Goal: Information Seeking & Learning: Check status

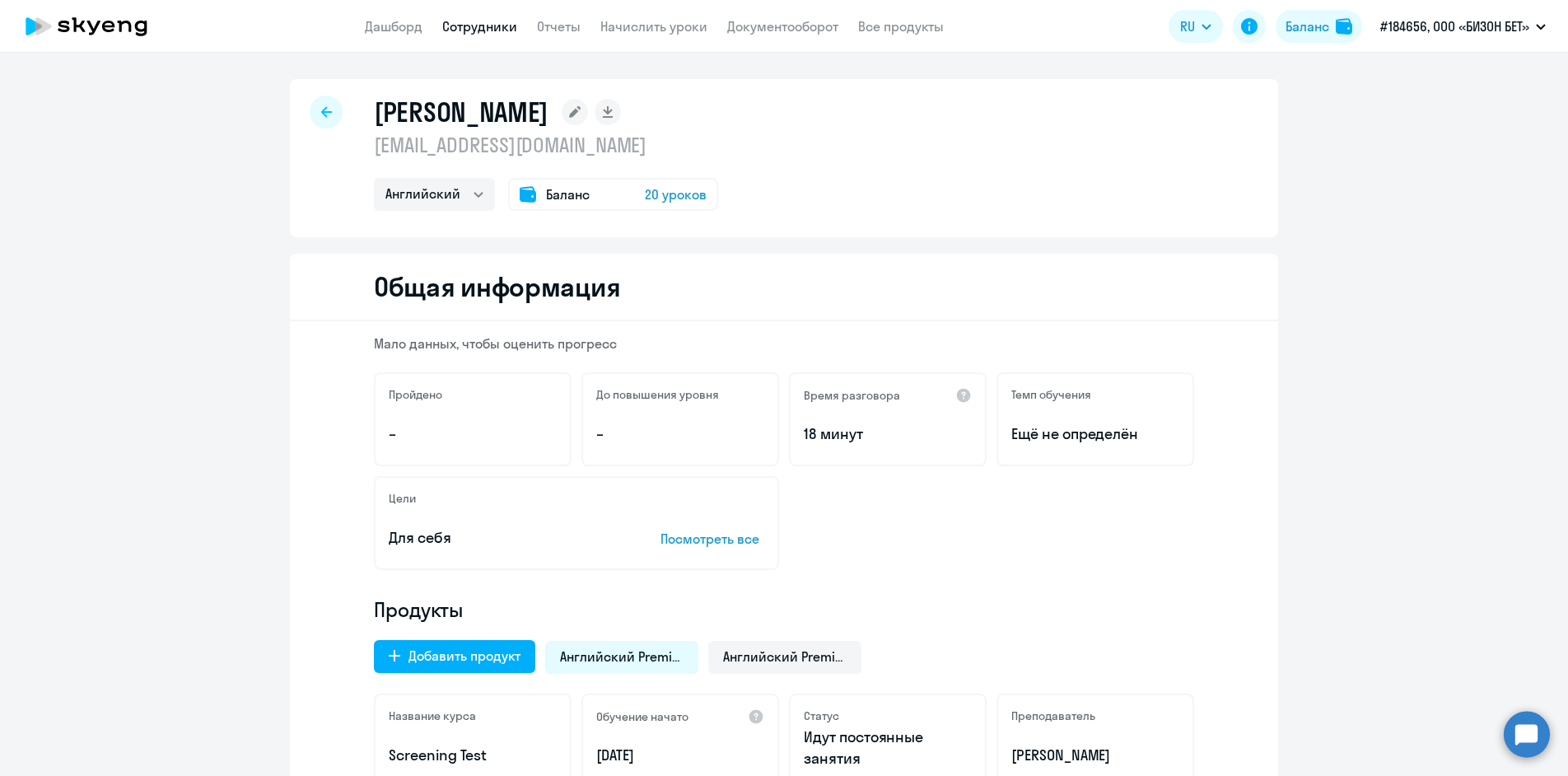
select select "english"
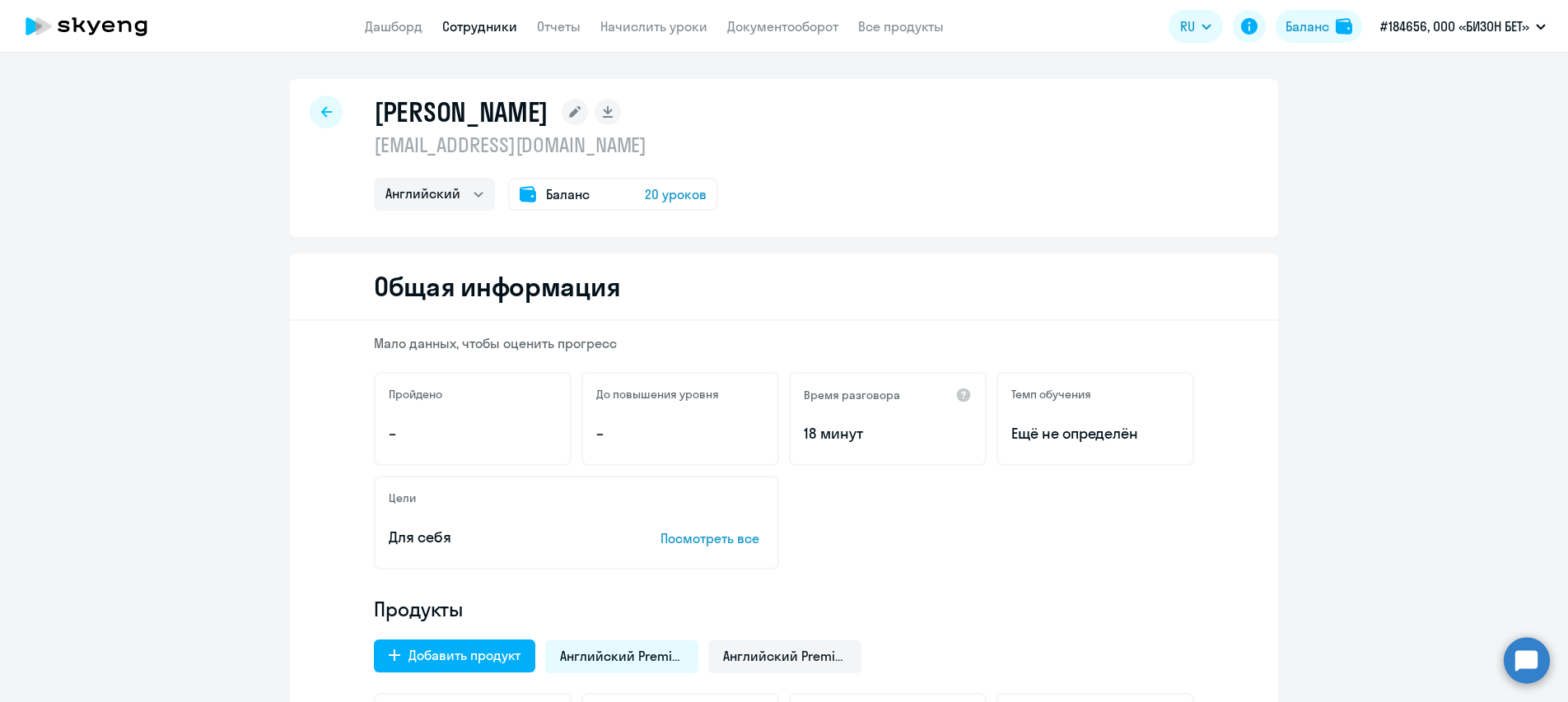
click at [479, 24] on link "Сотрудники" at bounding box center [479, 26] width 75 height 17
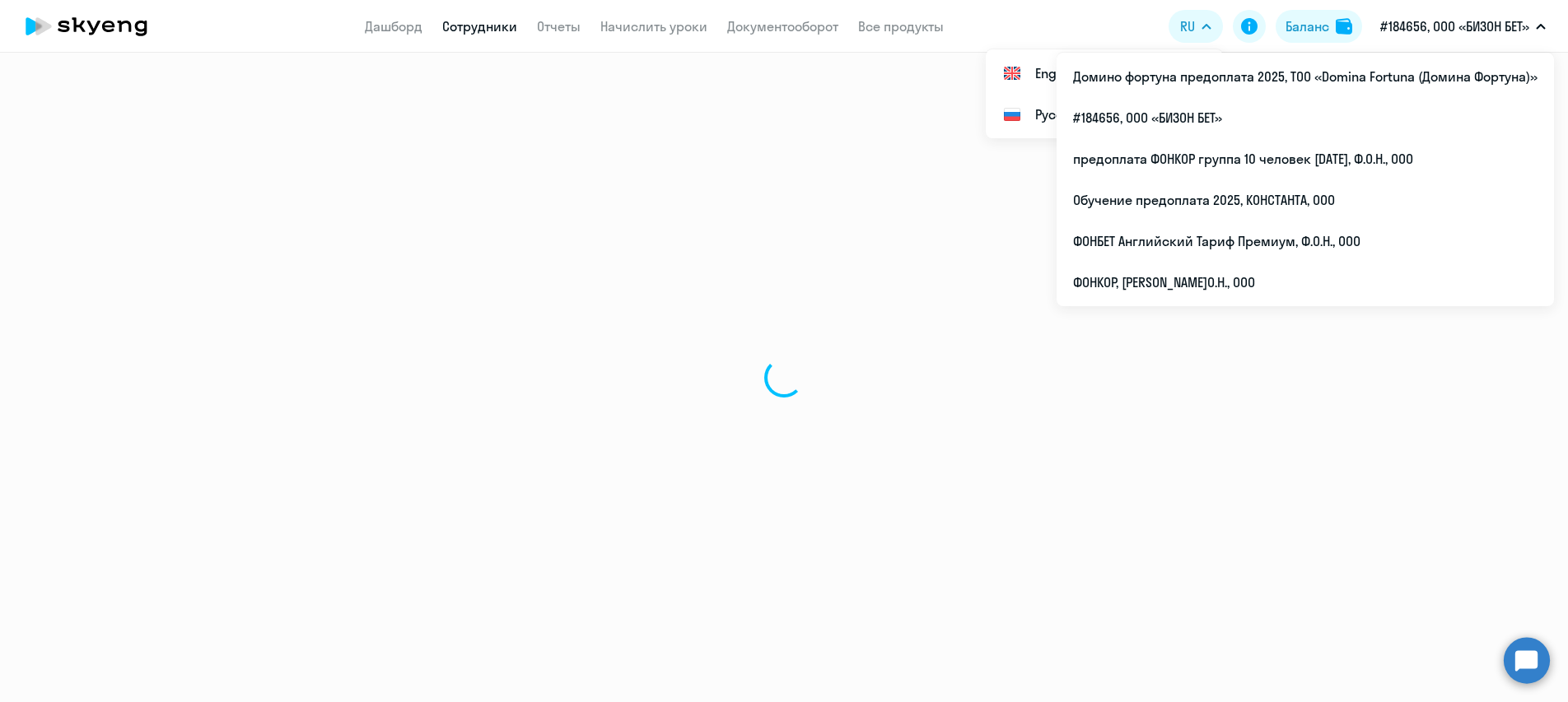
select select "30"
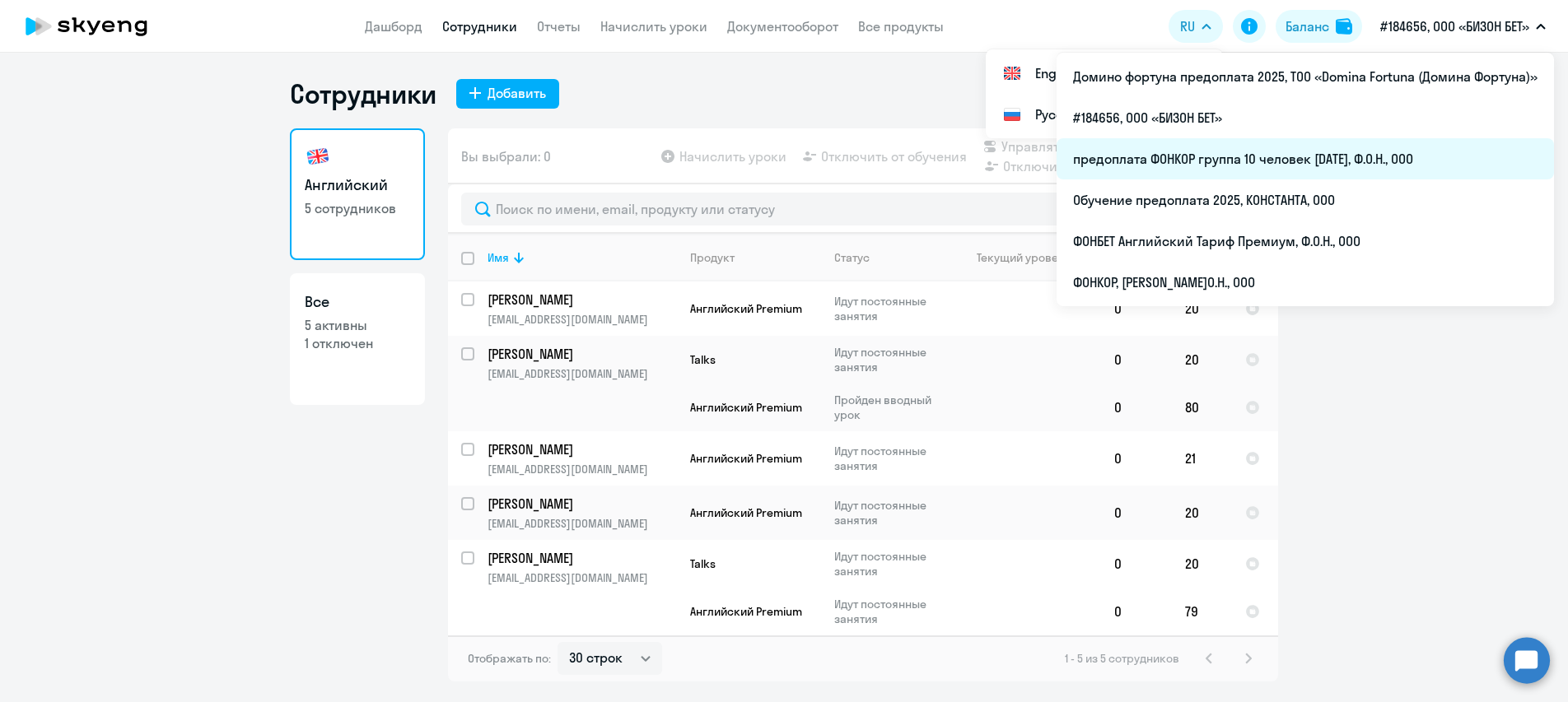
click at [1226, 153] on li "предоплата ФОНКОР группа 10 человек [DATE], Ф.О.Н., ООО" at bounding box center [1305, 159] width 497 height 41
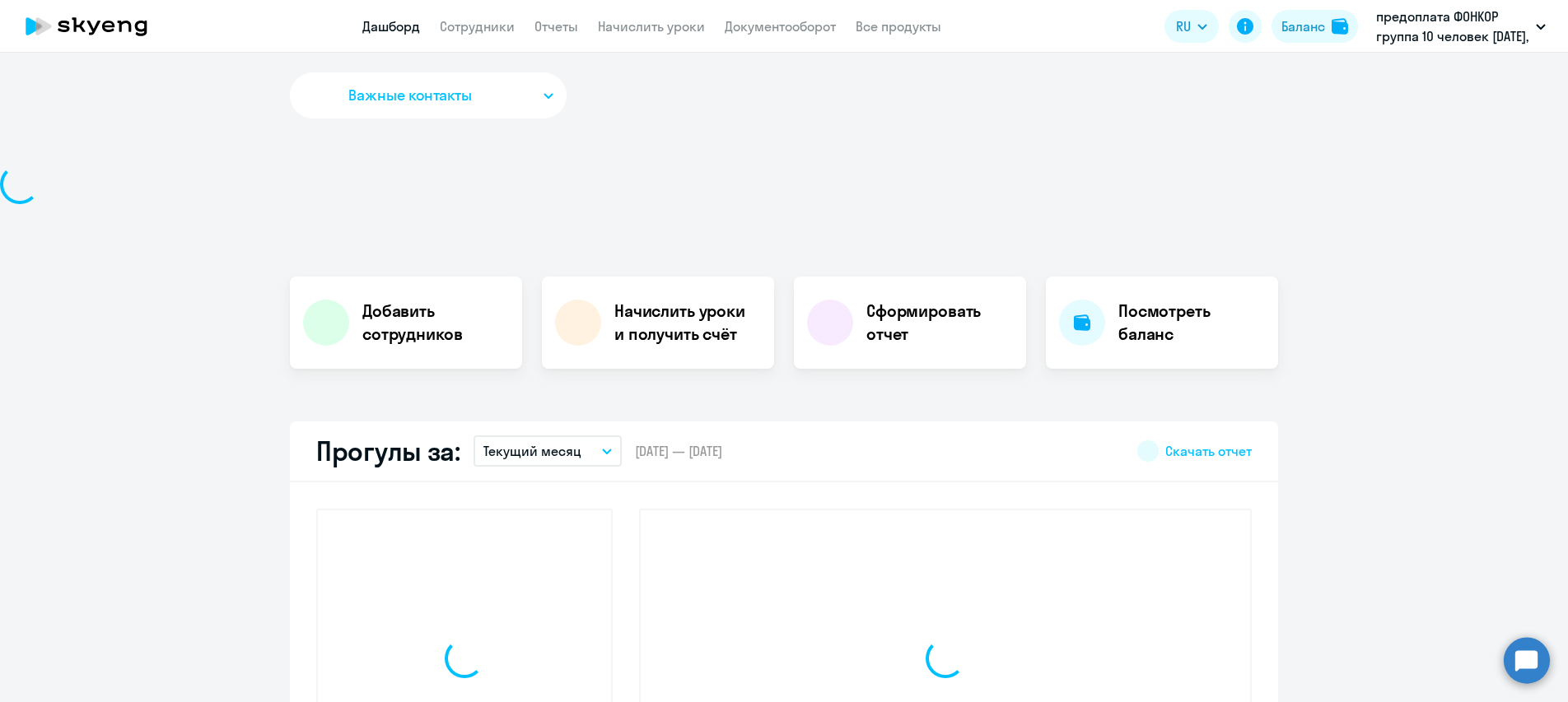
select select "30"
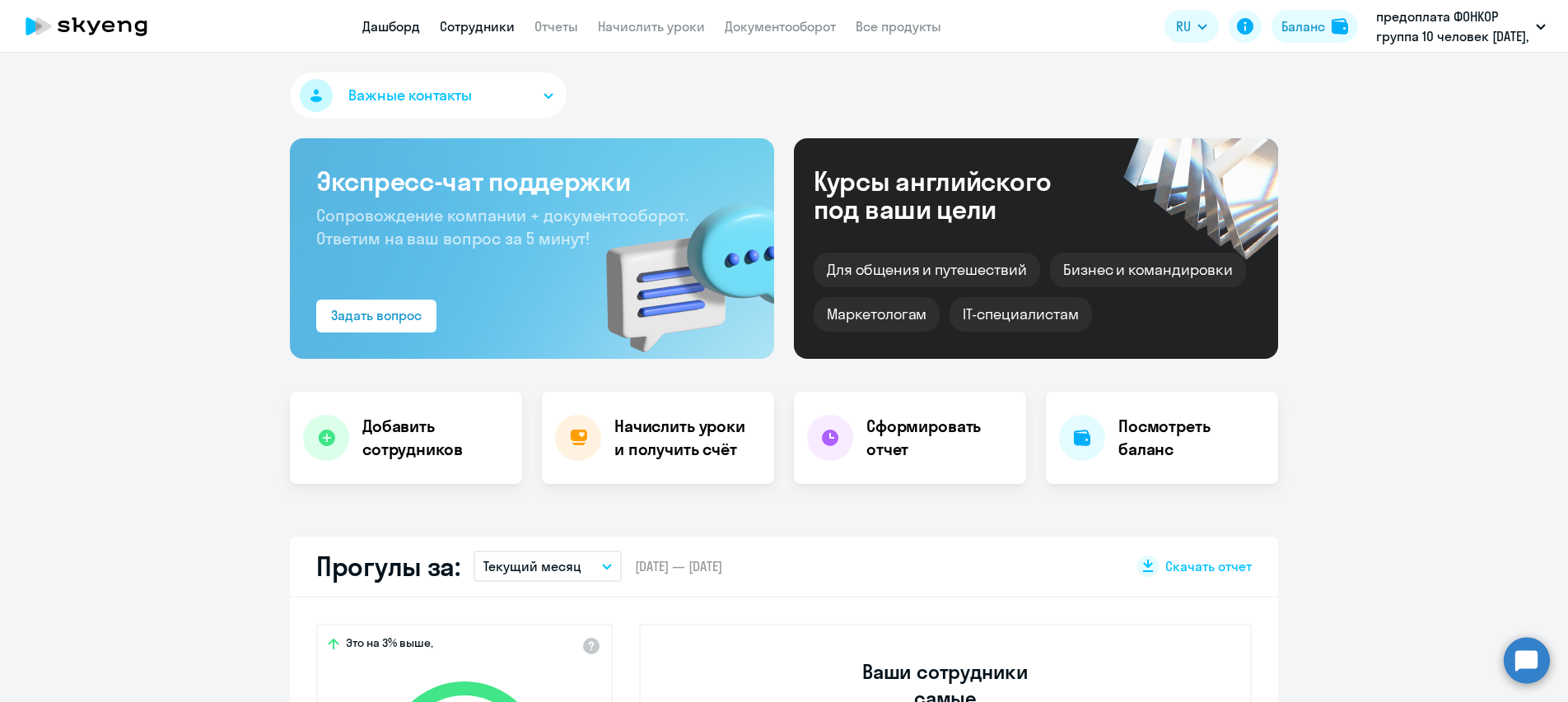
click at [490, 30] on link "Сотрудники" at bounding box center [477, 26] width 75 height 17
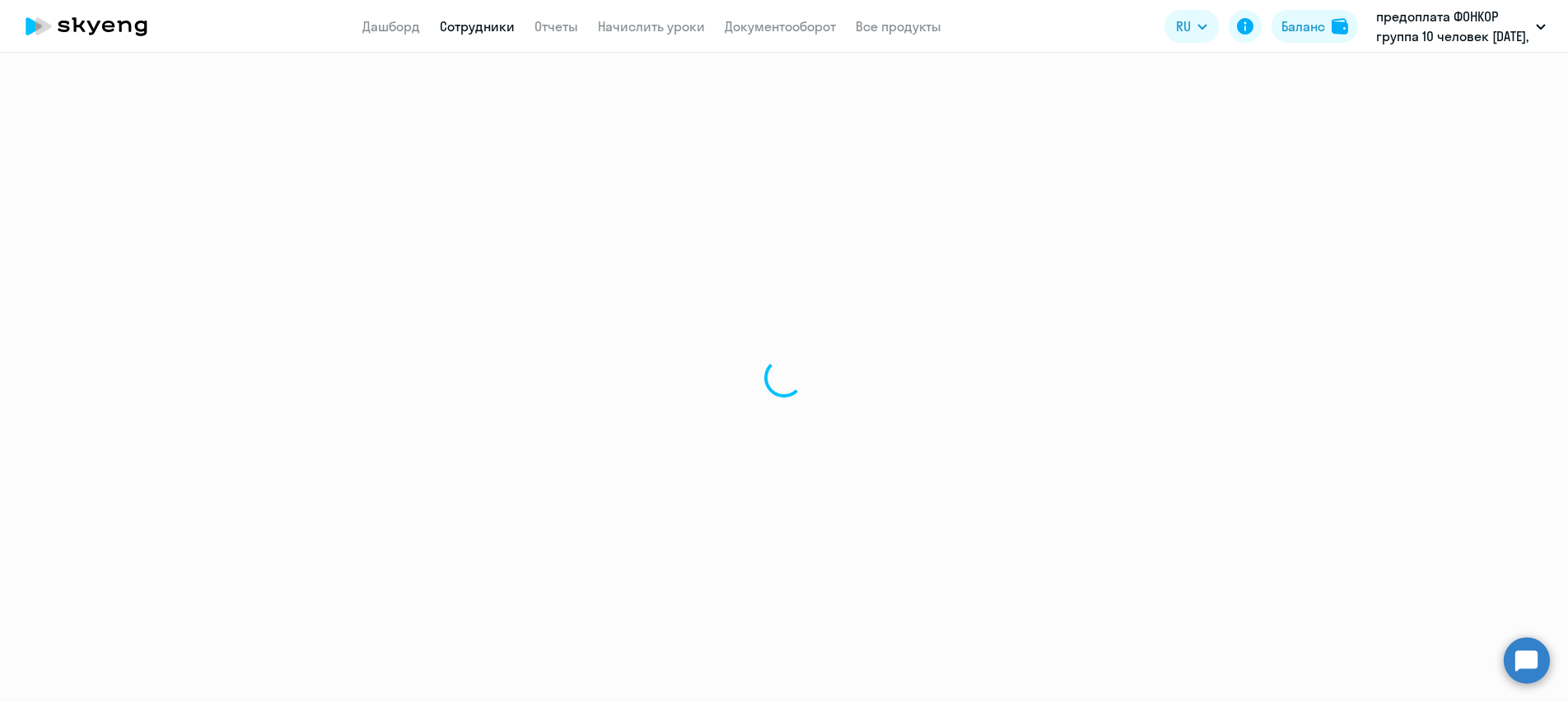
select select "30"
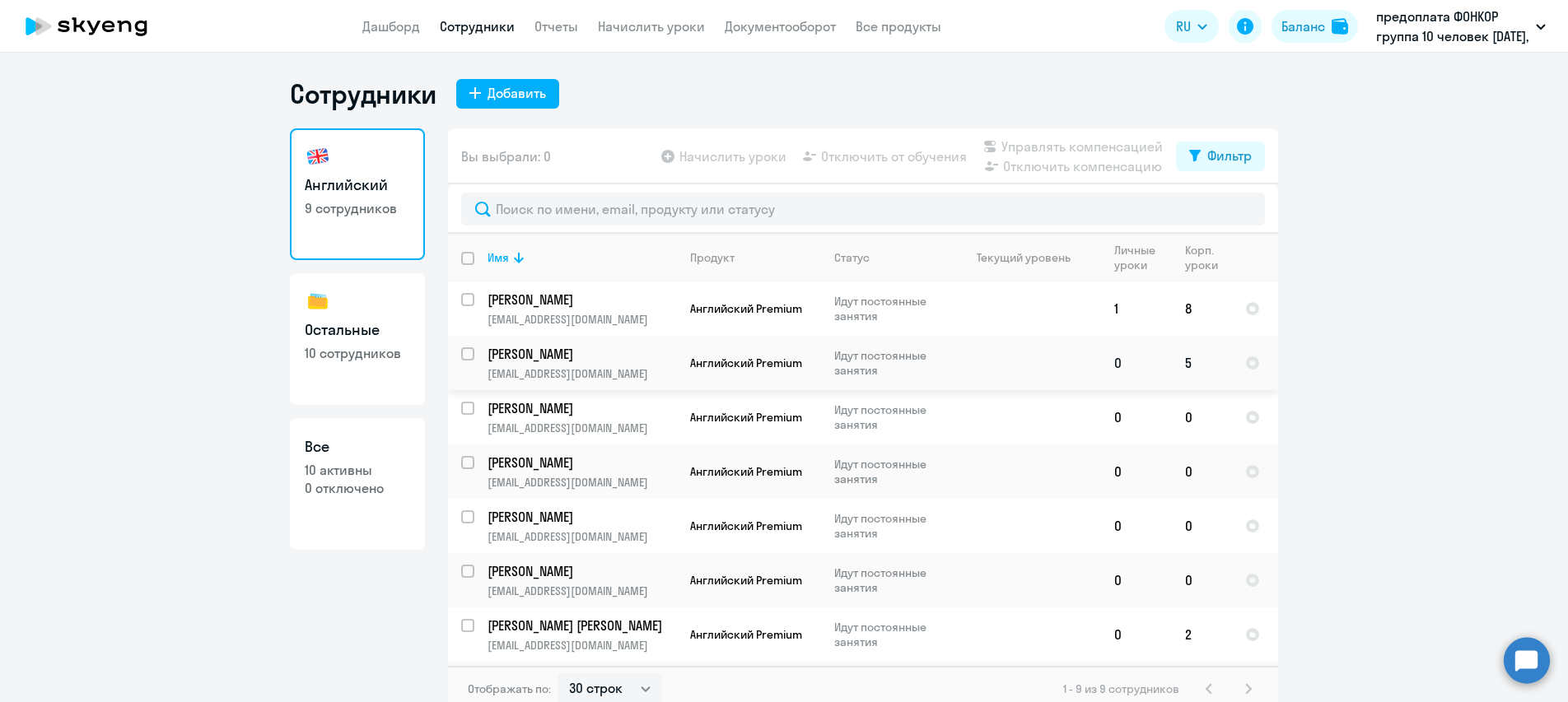
click at [540, 357] on p "[PERSON_NAME]" at bounding box center [580, 354] width 186 height 18
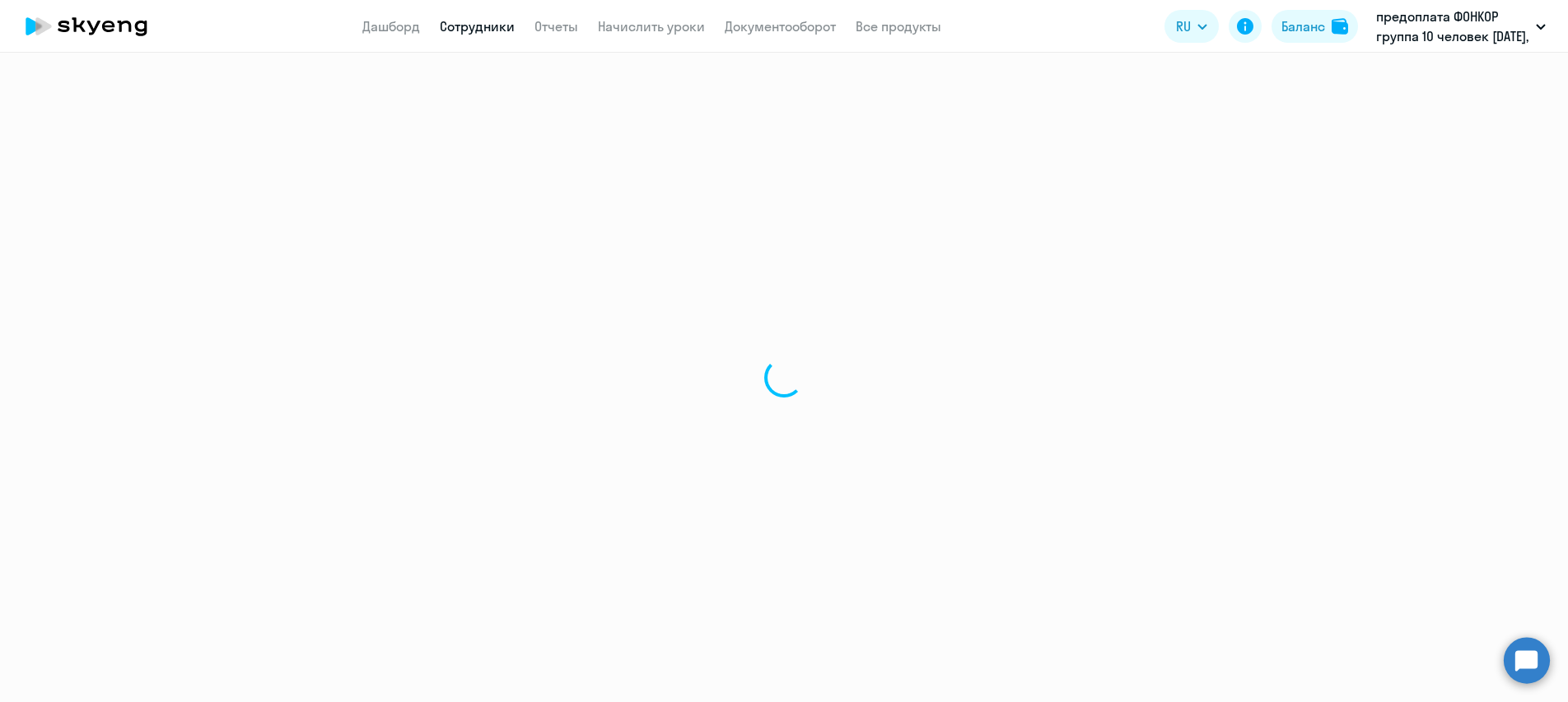
select select "english"
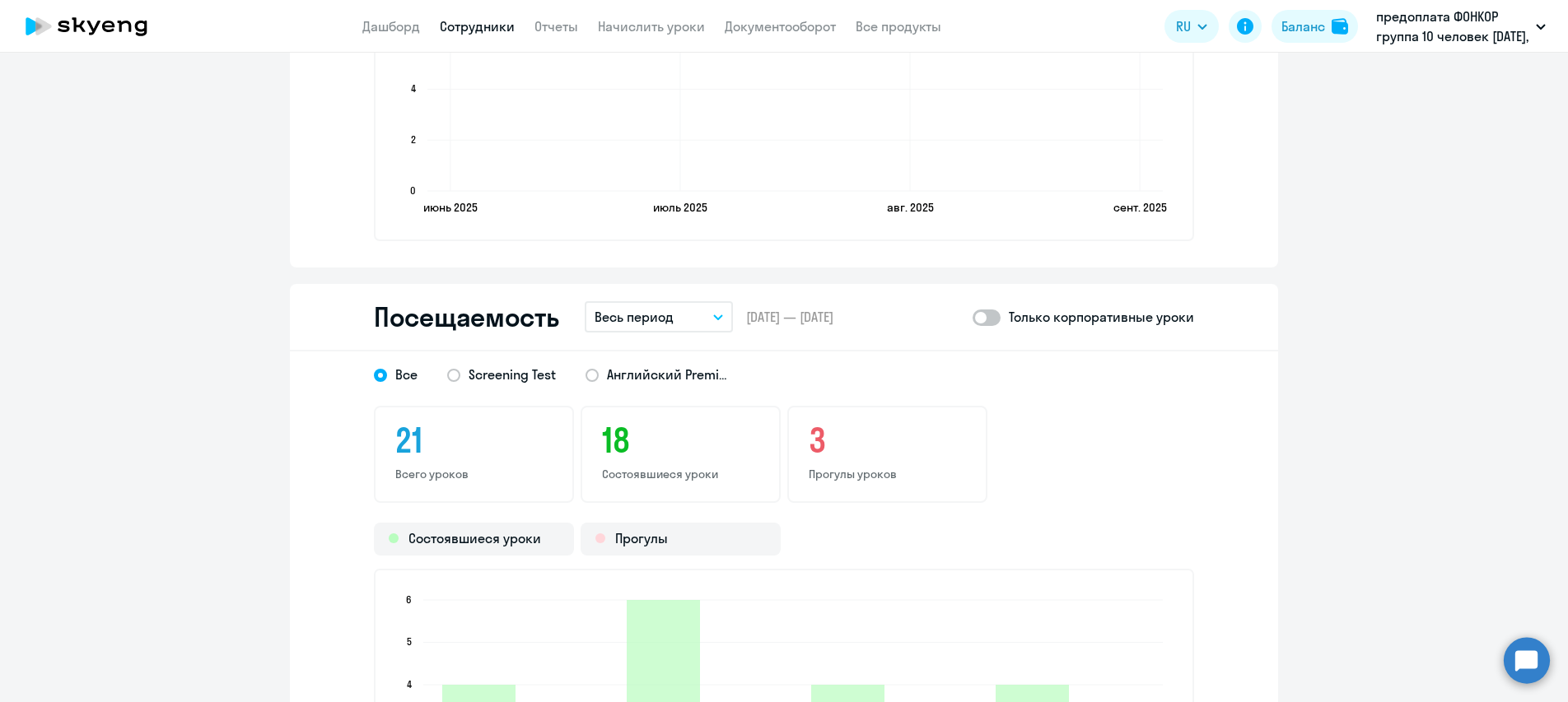
scroll to position [1646, 0]
click at [988, 316] on span at bounding box center [987, 315] width 28 height 17
click at [973, 315] on input "checkbox" at bounding box center [972, 314] width 1 height 1
click at [713, 312] on icon "button" at bounding box center [717, 314] width 10 height 6
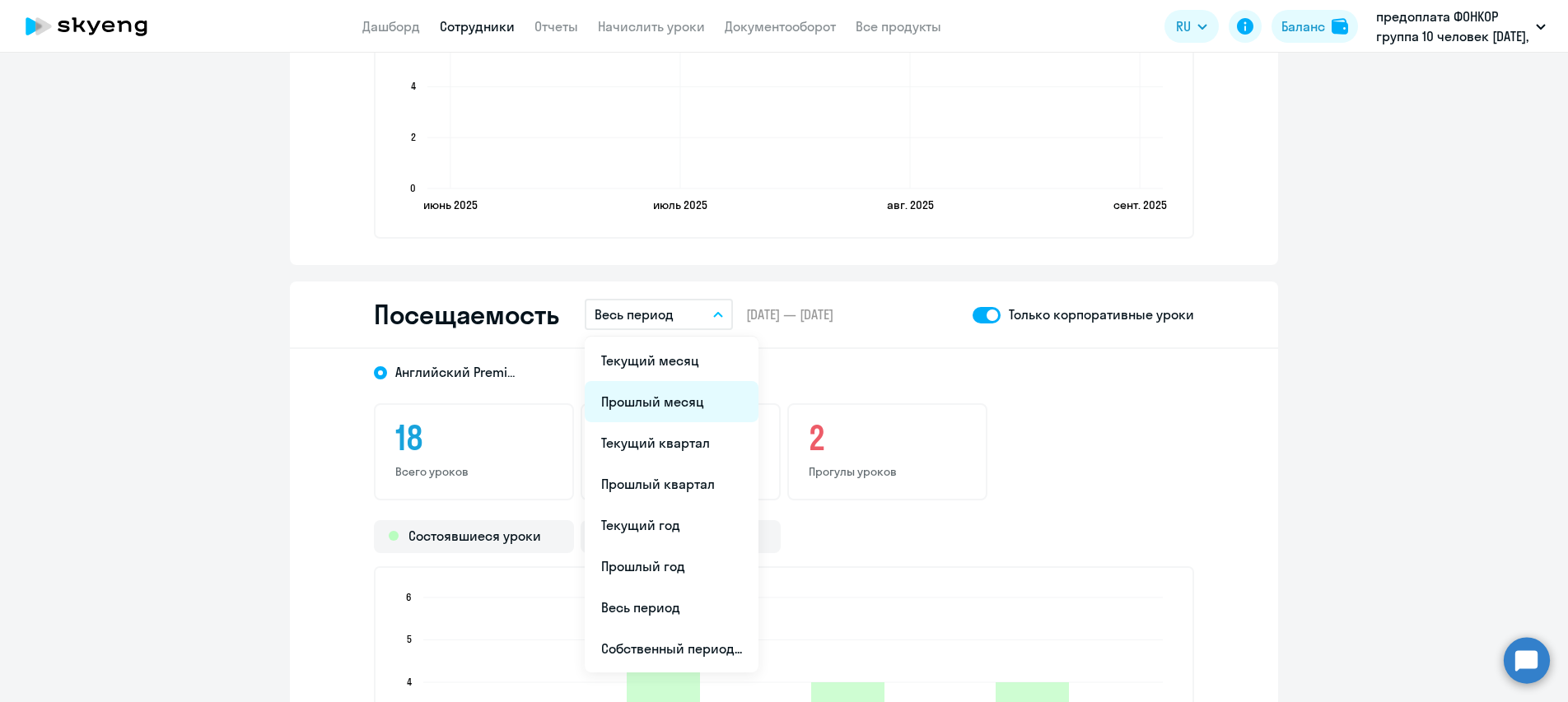
click at [657, 399] on li "Прошлый месяц" at bounding box center [672, 402] width 174 height 41
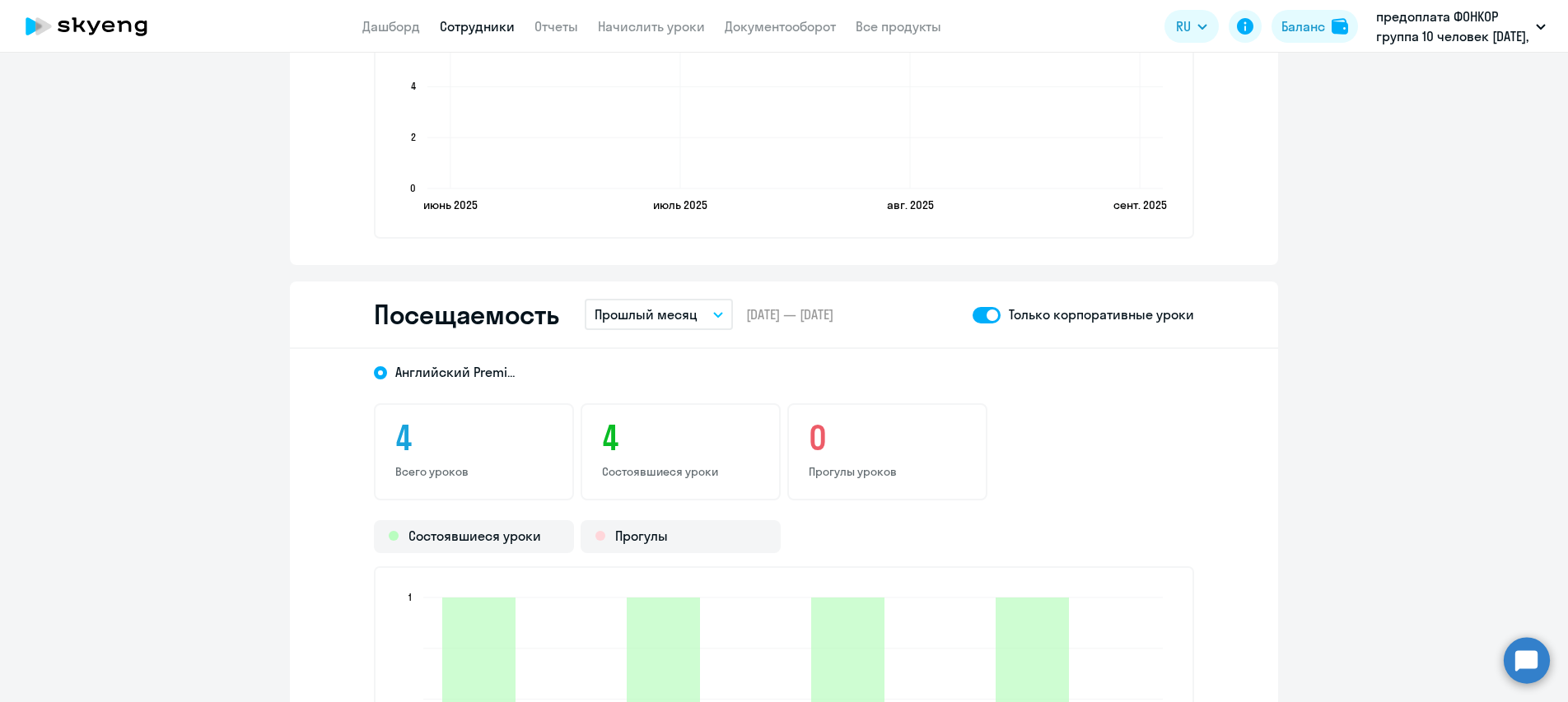
click at [973, 321] on span at bounding box center [987, 315] width 28 height 17
click at [972, 315] on input "checkbox" at bounding box center [972, 314] width 1 height 1
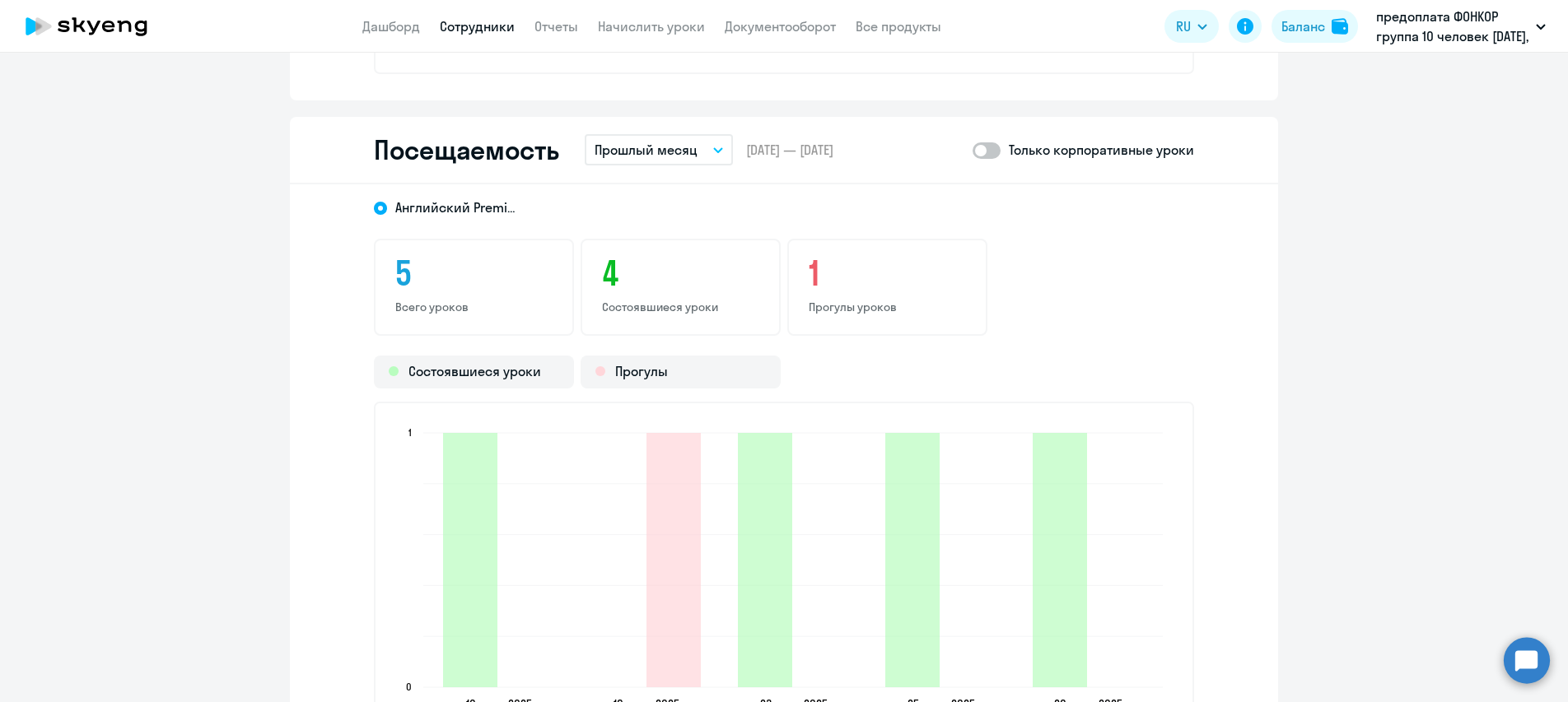
scroll to position [1893, 0]
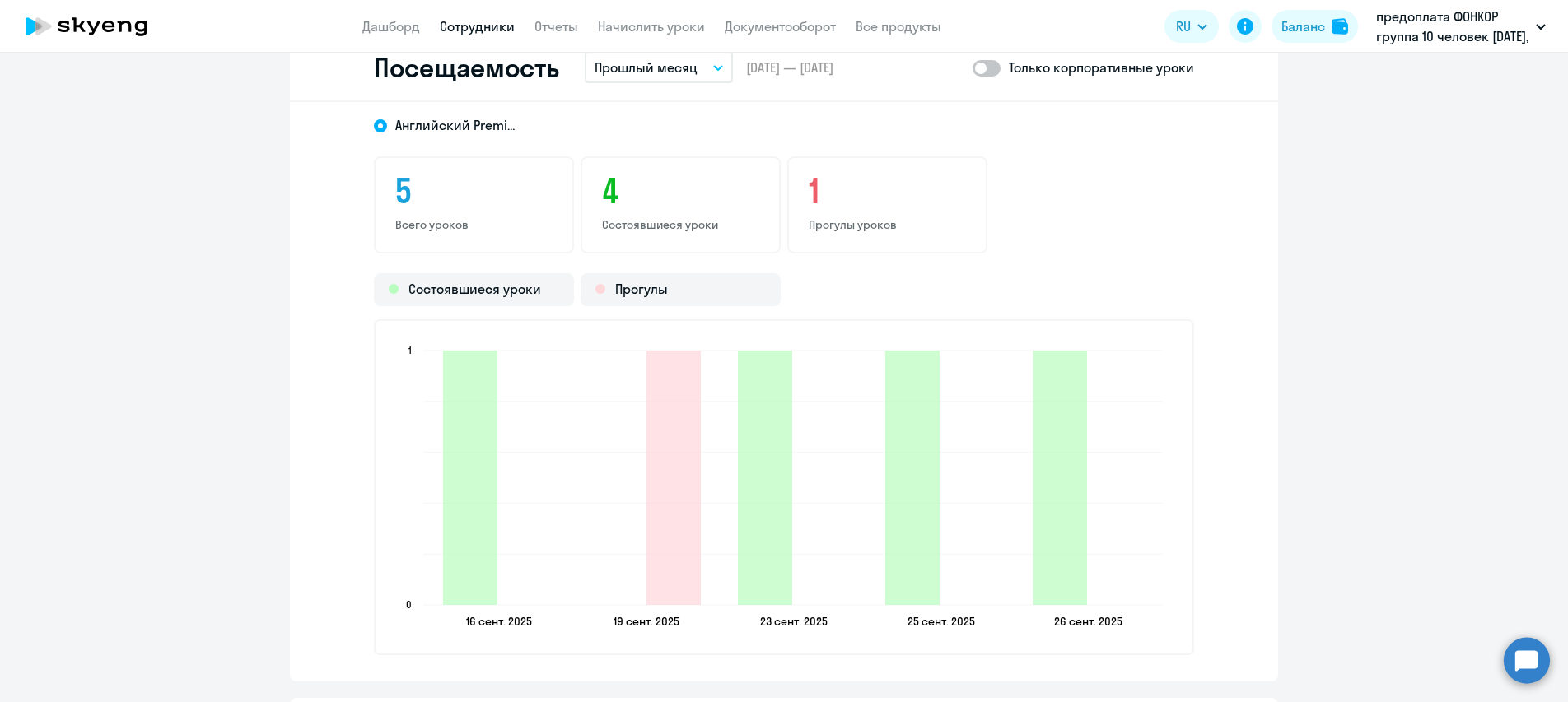
click at [987, 63] on span at bounding box center [987, 68] width 28 height 17
click at [973, 68] on input "checkbox" at bounding box center [972, 68] width 1 height 1
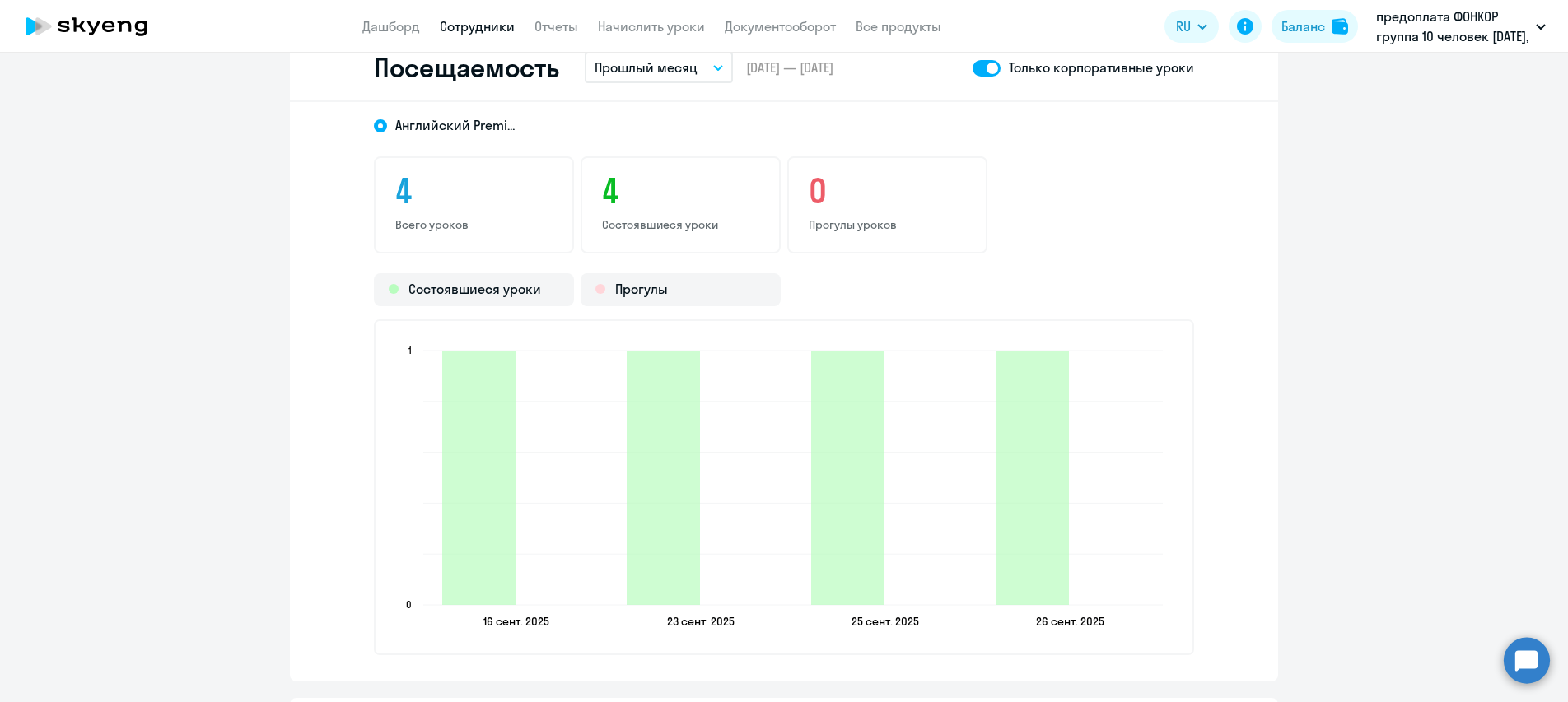
click at [973, 70] on span at bounding box center [987, 68] width 28 height 17
click at [972, 69] on input "checkbox" at bounding box center [972, 68] width 1 height 1
checkbox input "false"
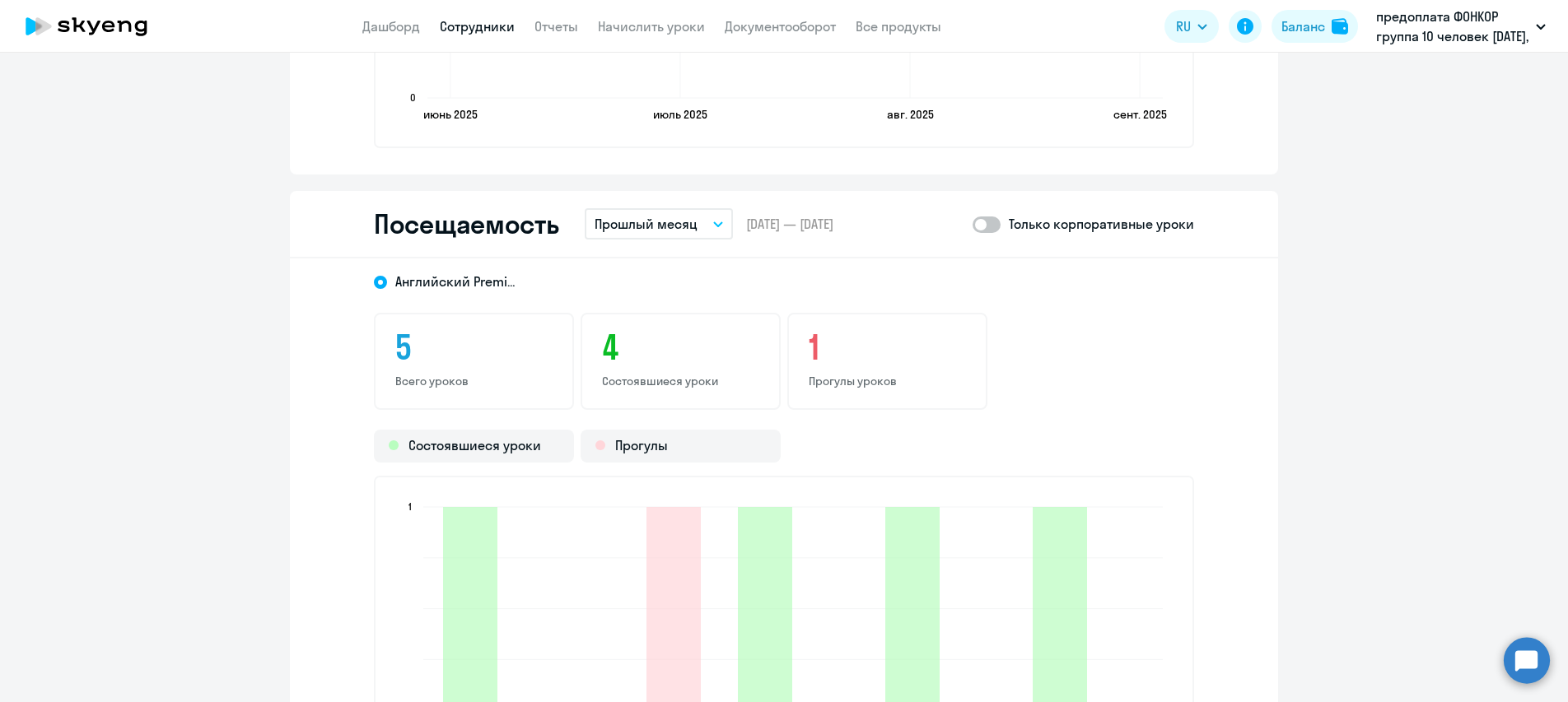
scroll to position [1728, 0]
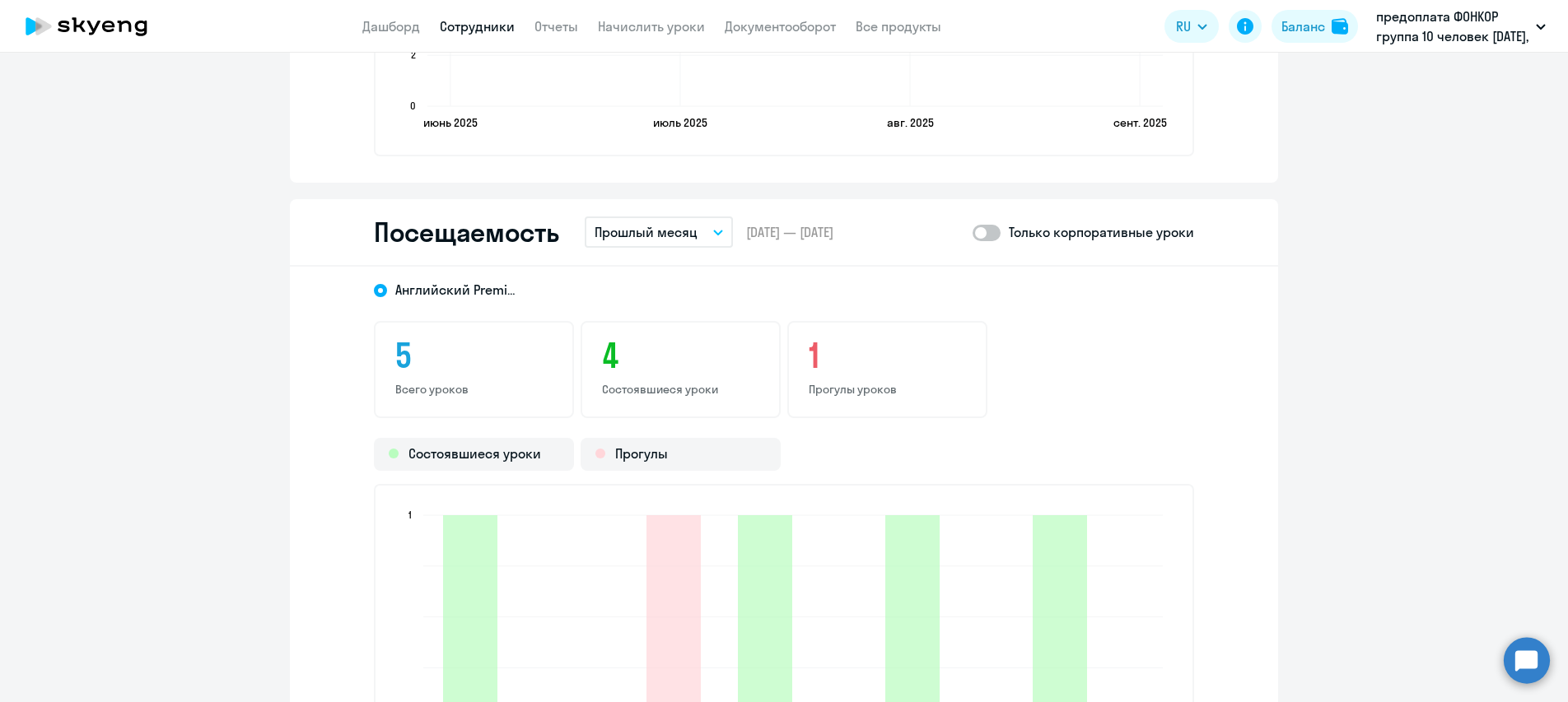
click at [469, 29] on link "Сотрудники" at bounding box center [477, 26] width 75 height 17
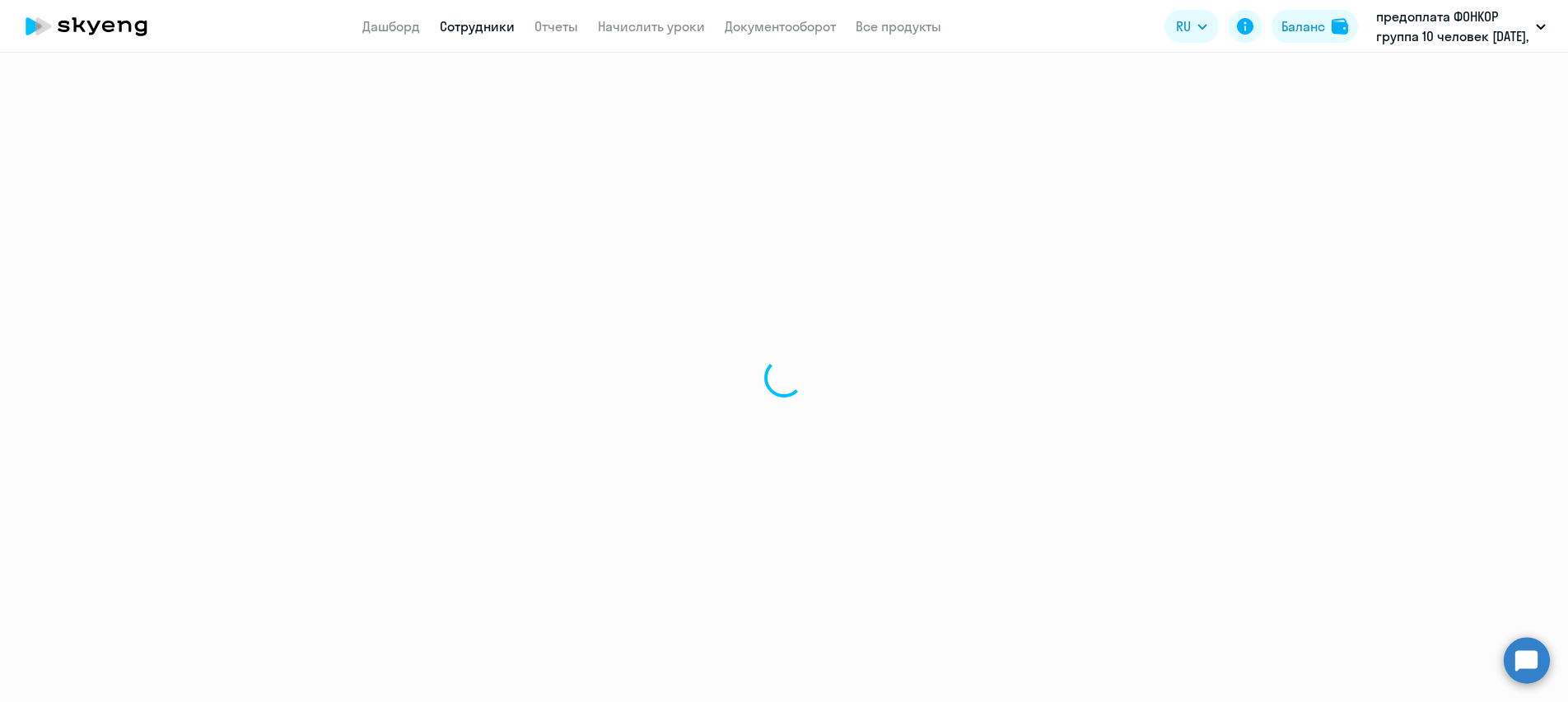
select select "30"
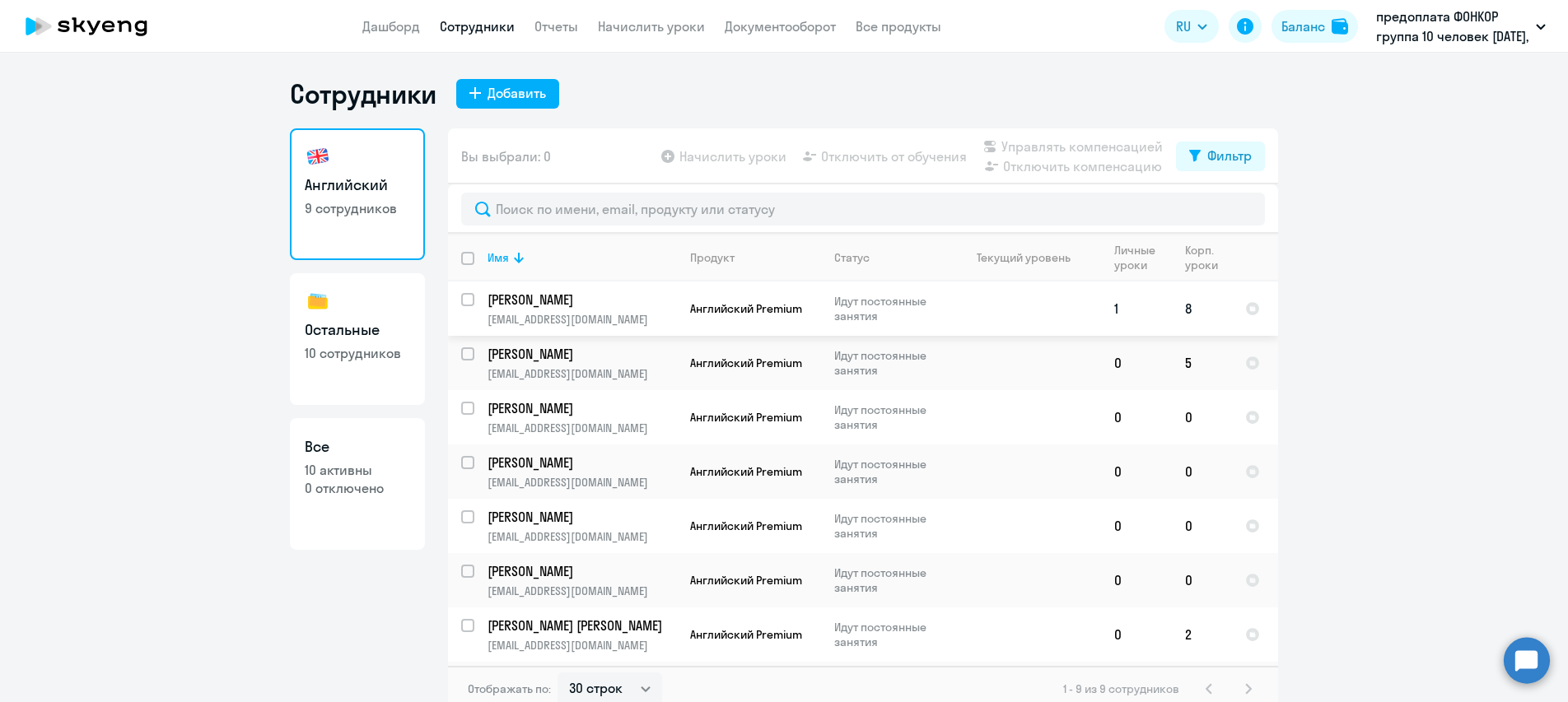
click at [558, 295] on p "[PERSON_NAME]" at bounding box center [580, 299] width 186 height 18
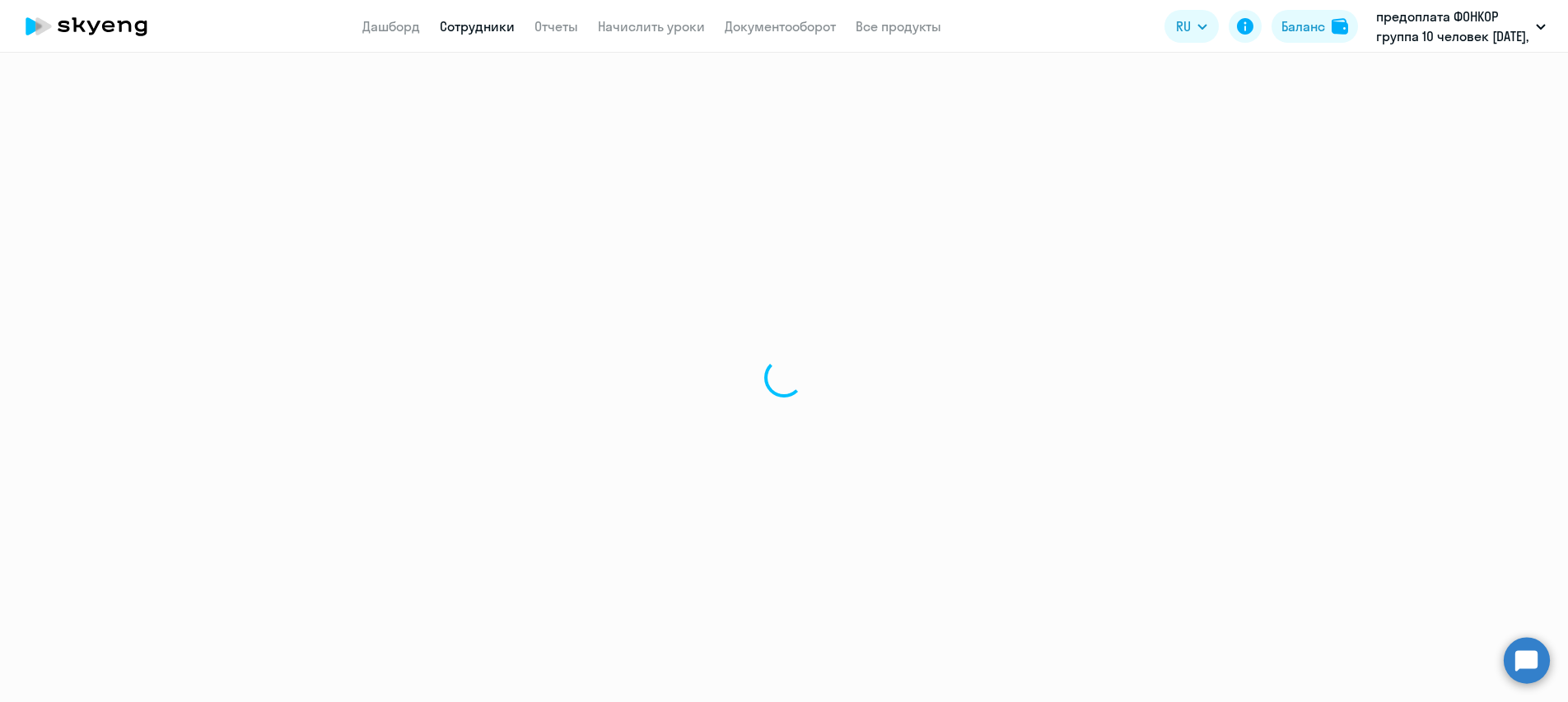
select select "english"
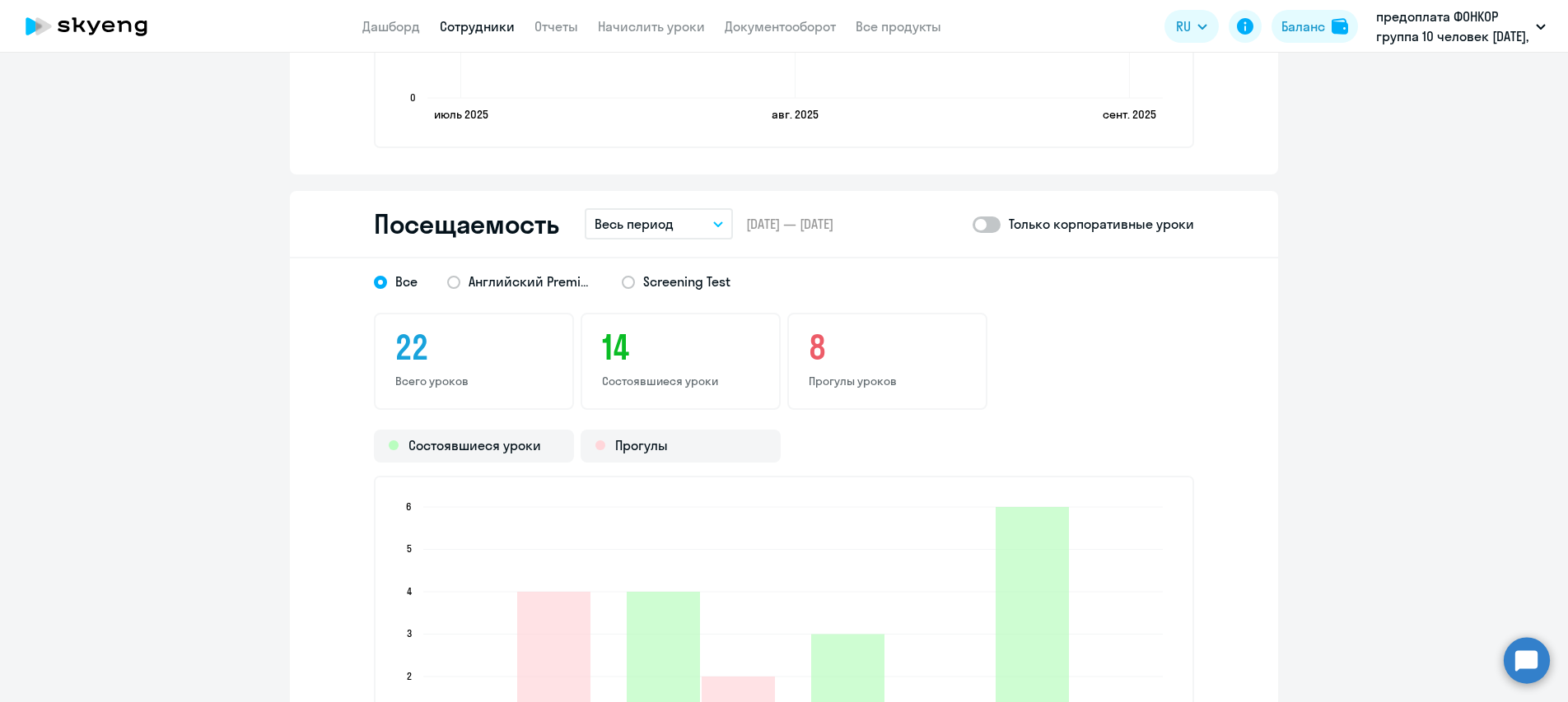
scroll to position [1728, 0]
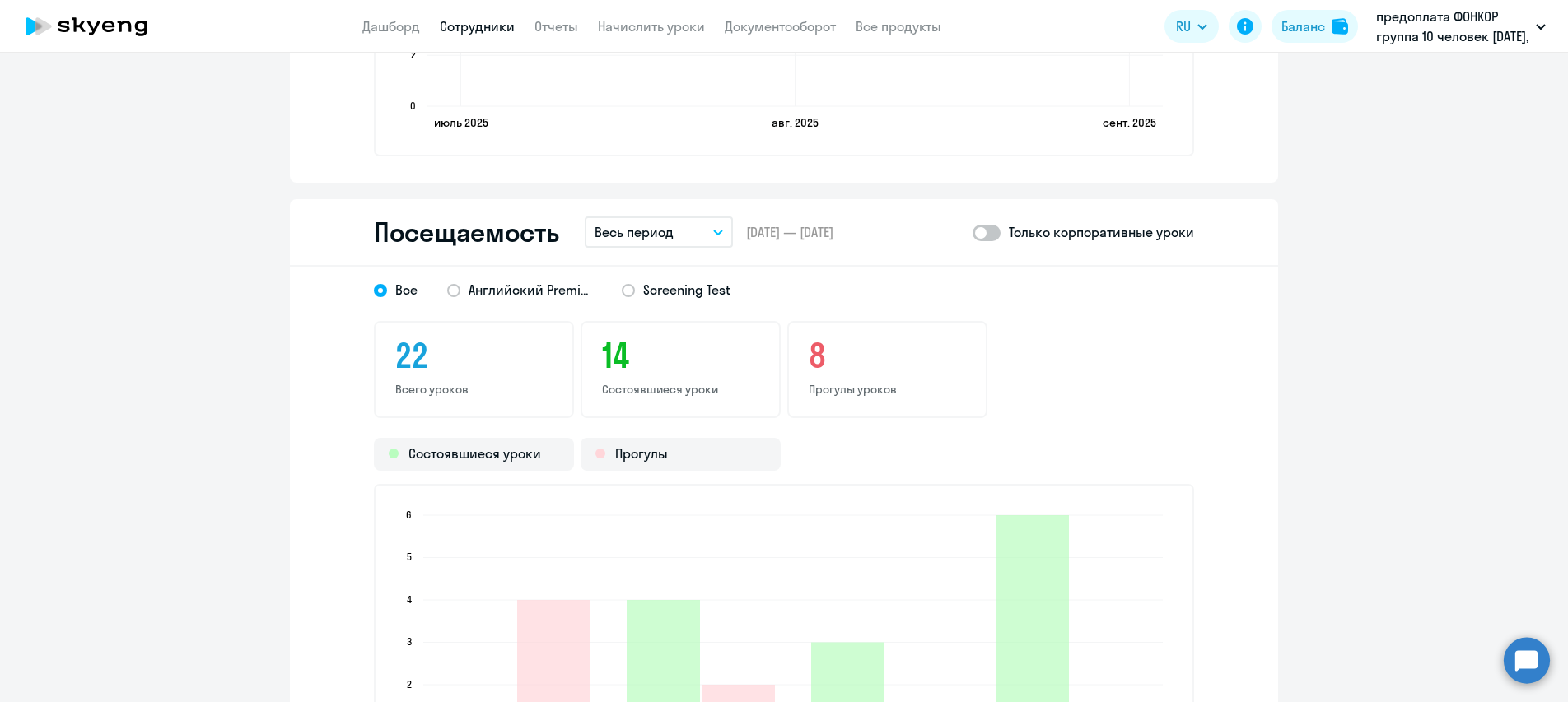
click at [710, 228] on button "Весь период" at bounding box center [659, 233] width 148 height 32
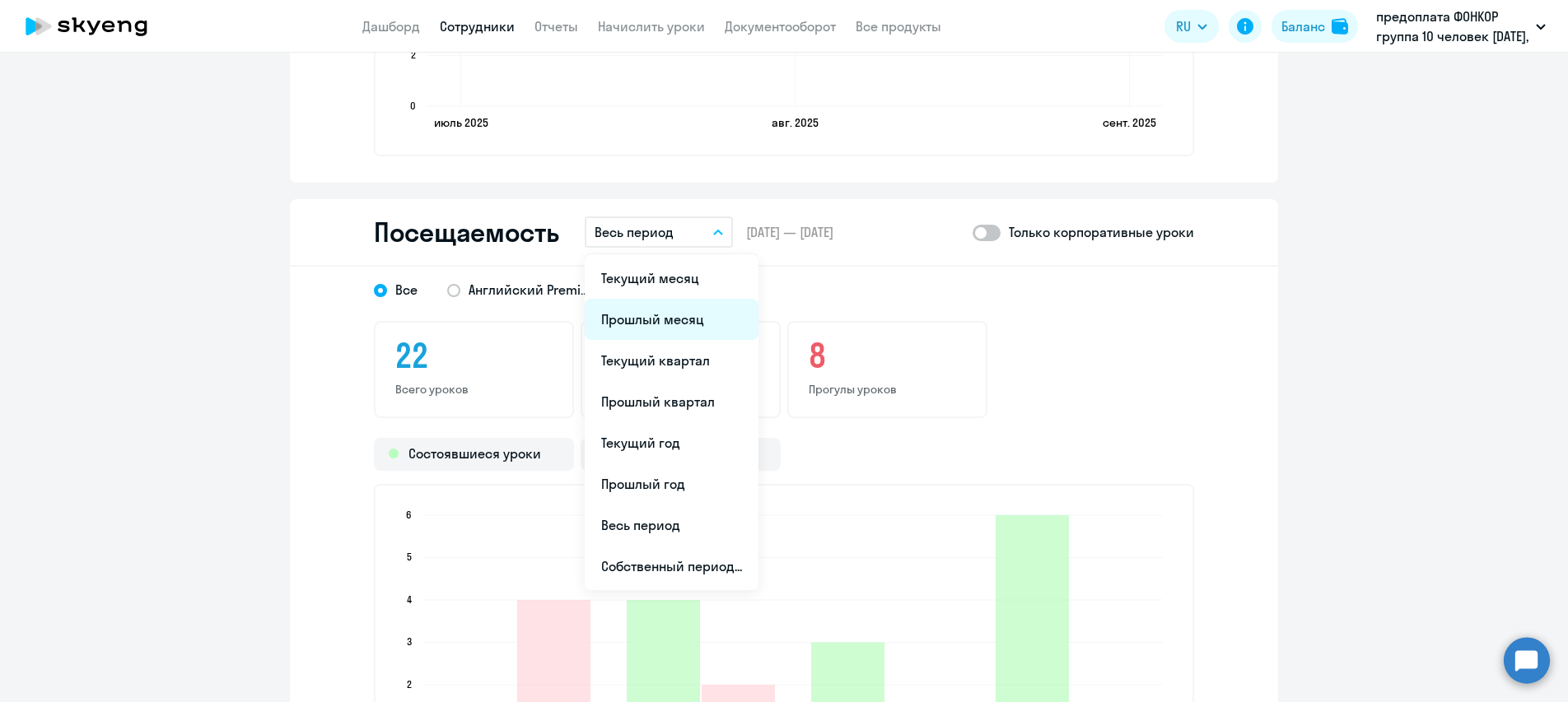
click at [643, 312] on li "Прошлый месяц" at bounding box center [672, 319] width 174 height 41
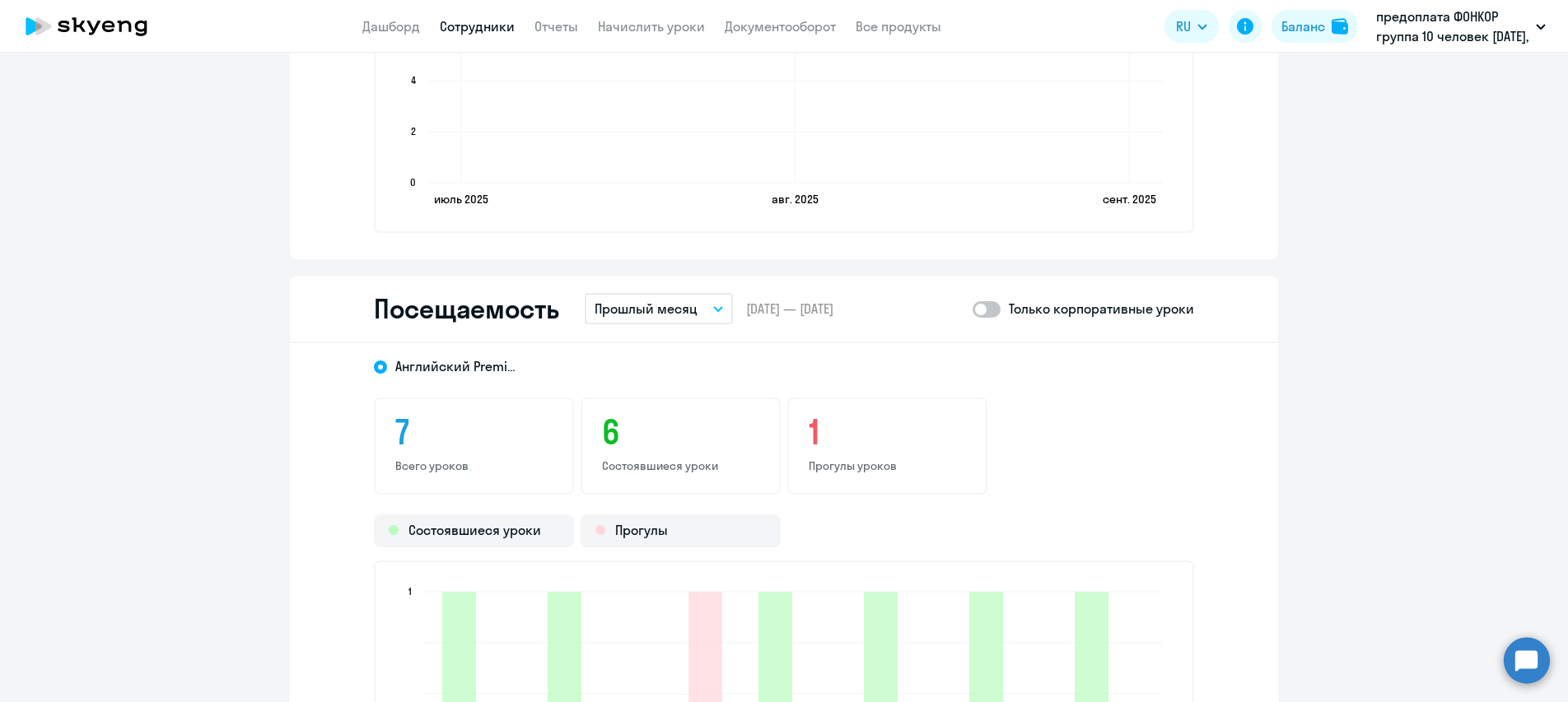
scroll to position [1646, 0]
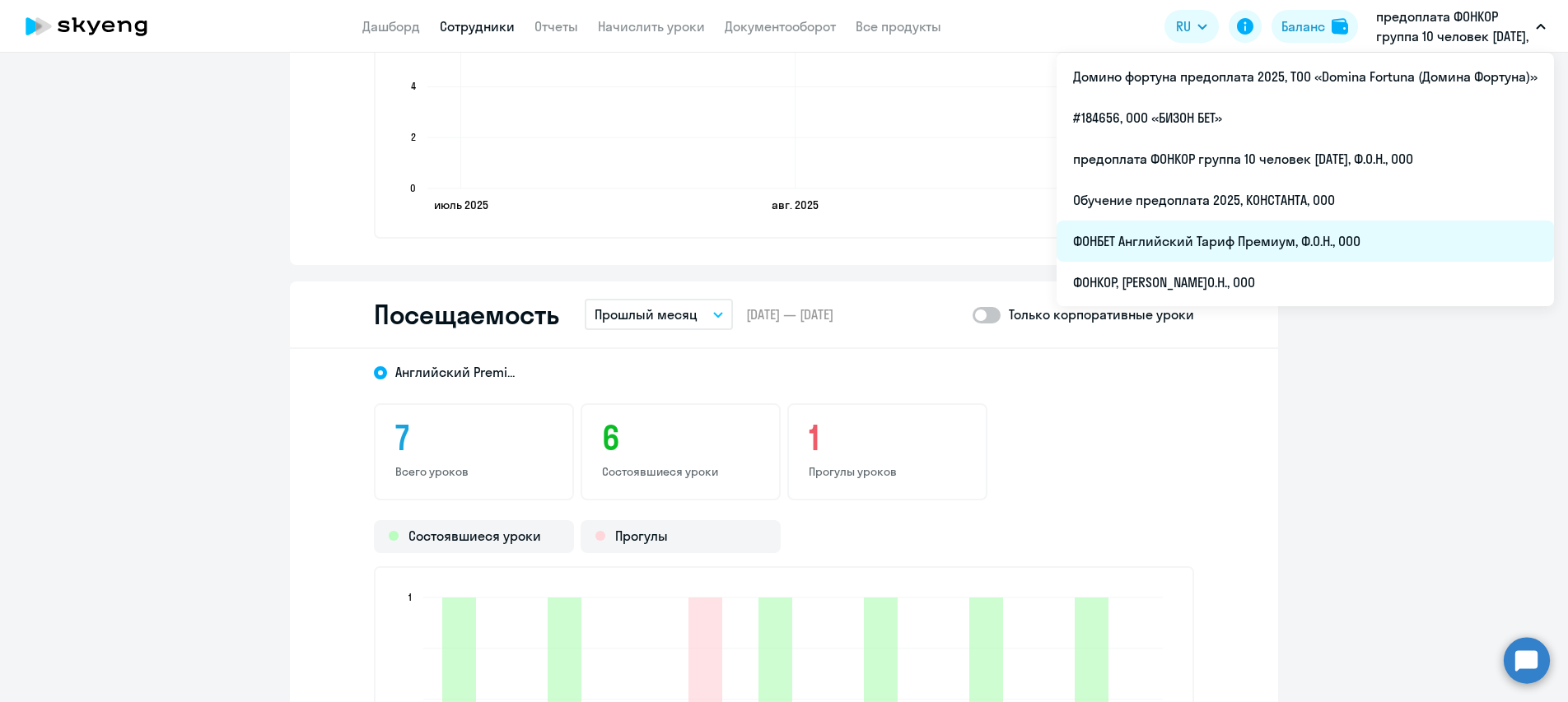
click at [1231, 241] on li "ФОНБЕТ Английский Тариф Премиум, Ф.О.Н., ООО" at bounding box center [1305, 240] width 497 height 41
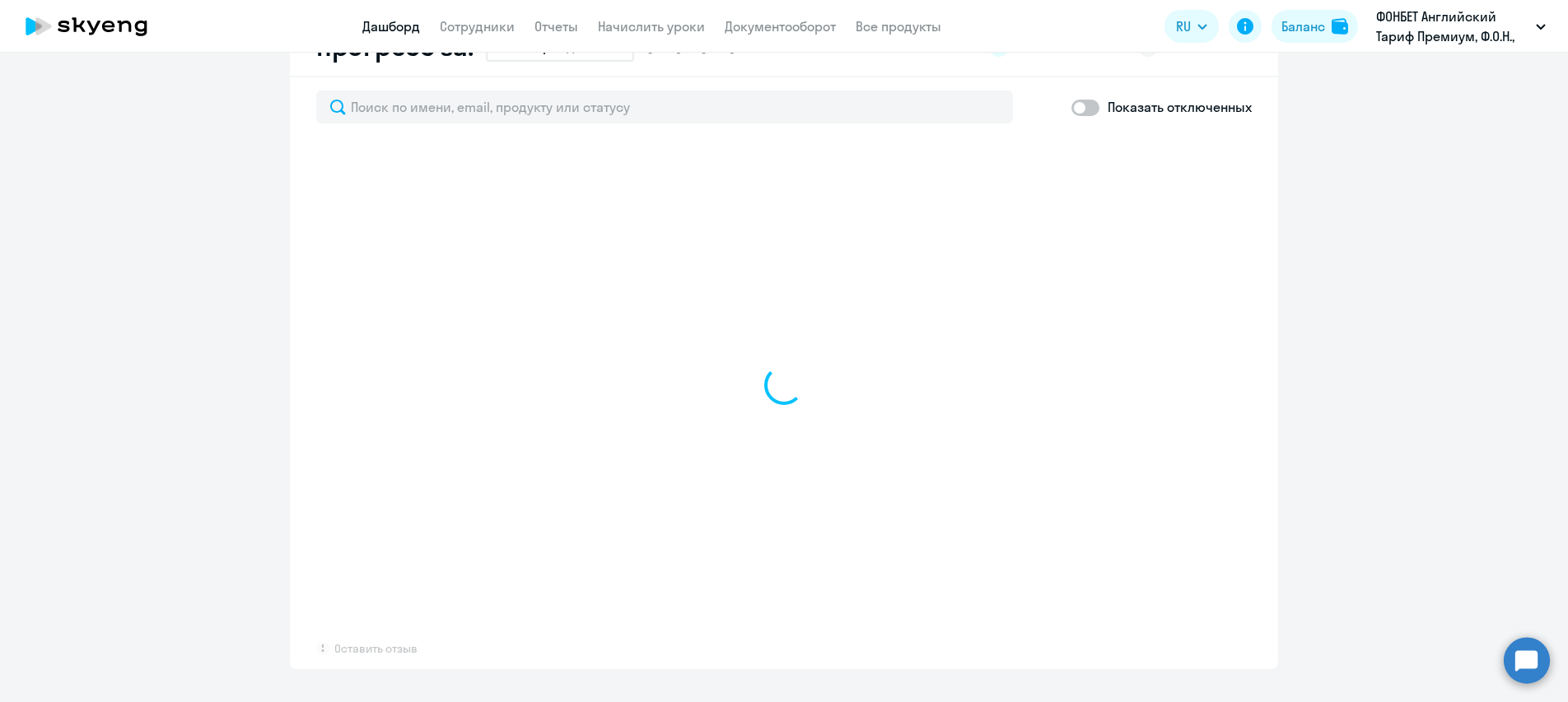
scroll to position [986, 0]
select select "30"
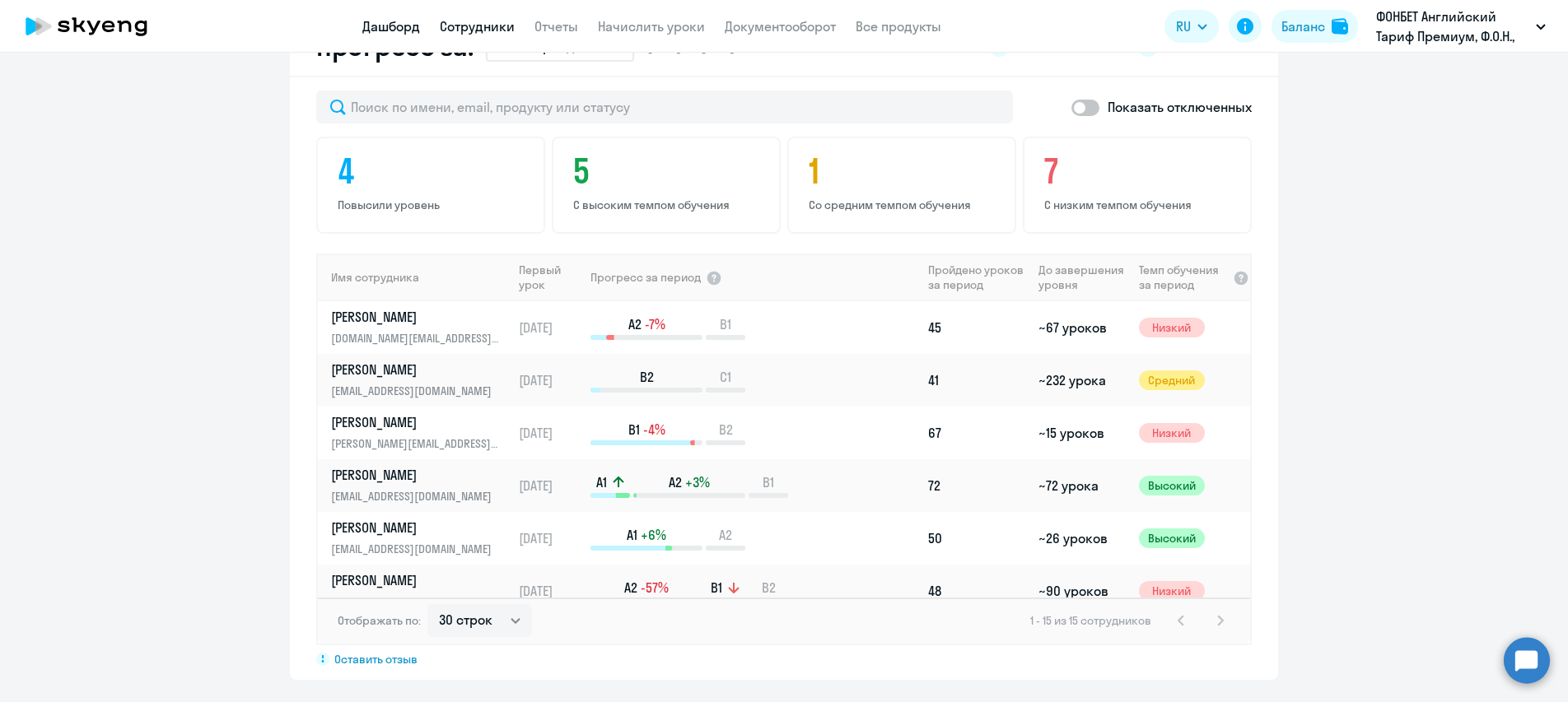
click at [484, 33] on link "Сотрудники" at bounding box center [477, 26] width 75 height 17
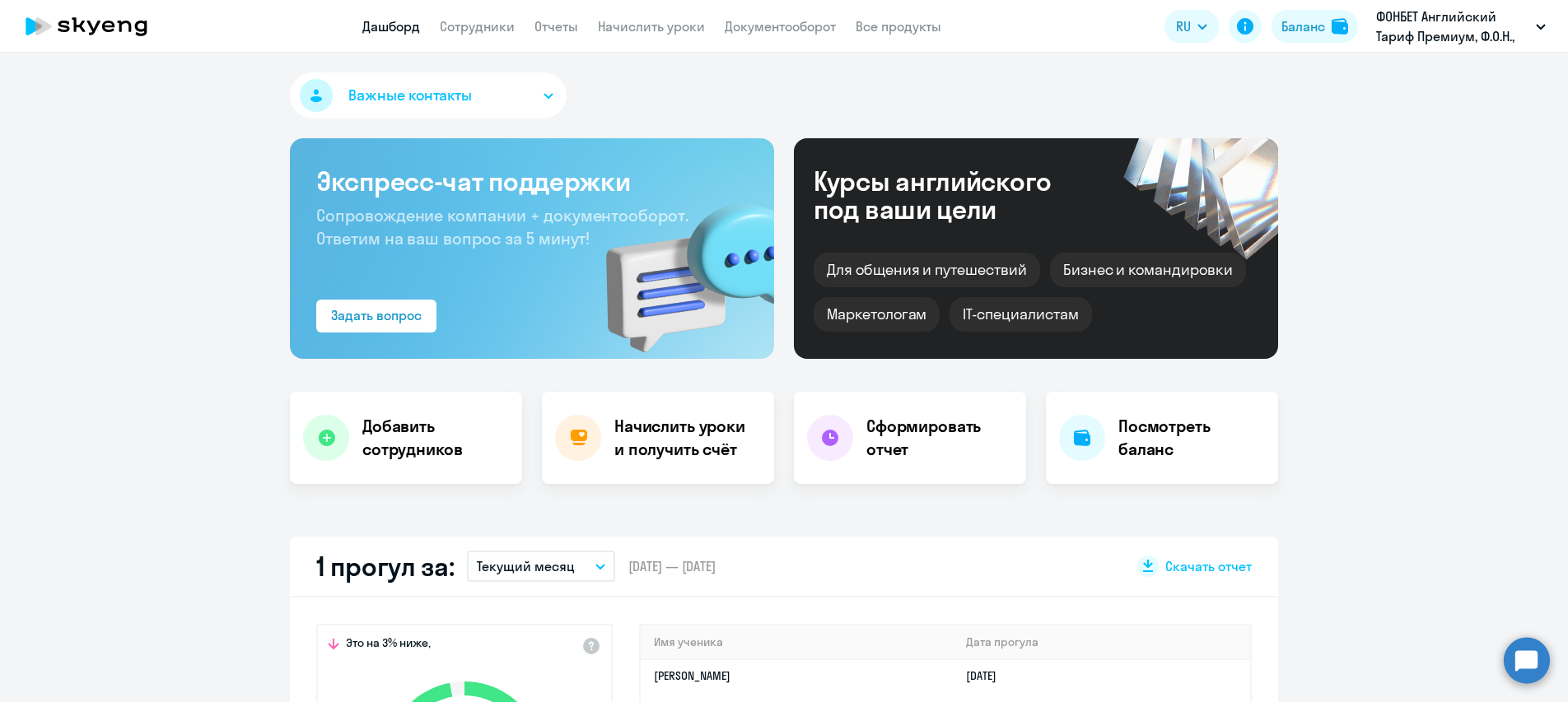
select select "30"
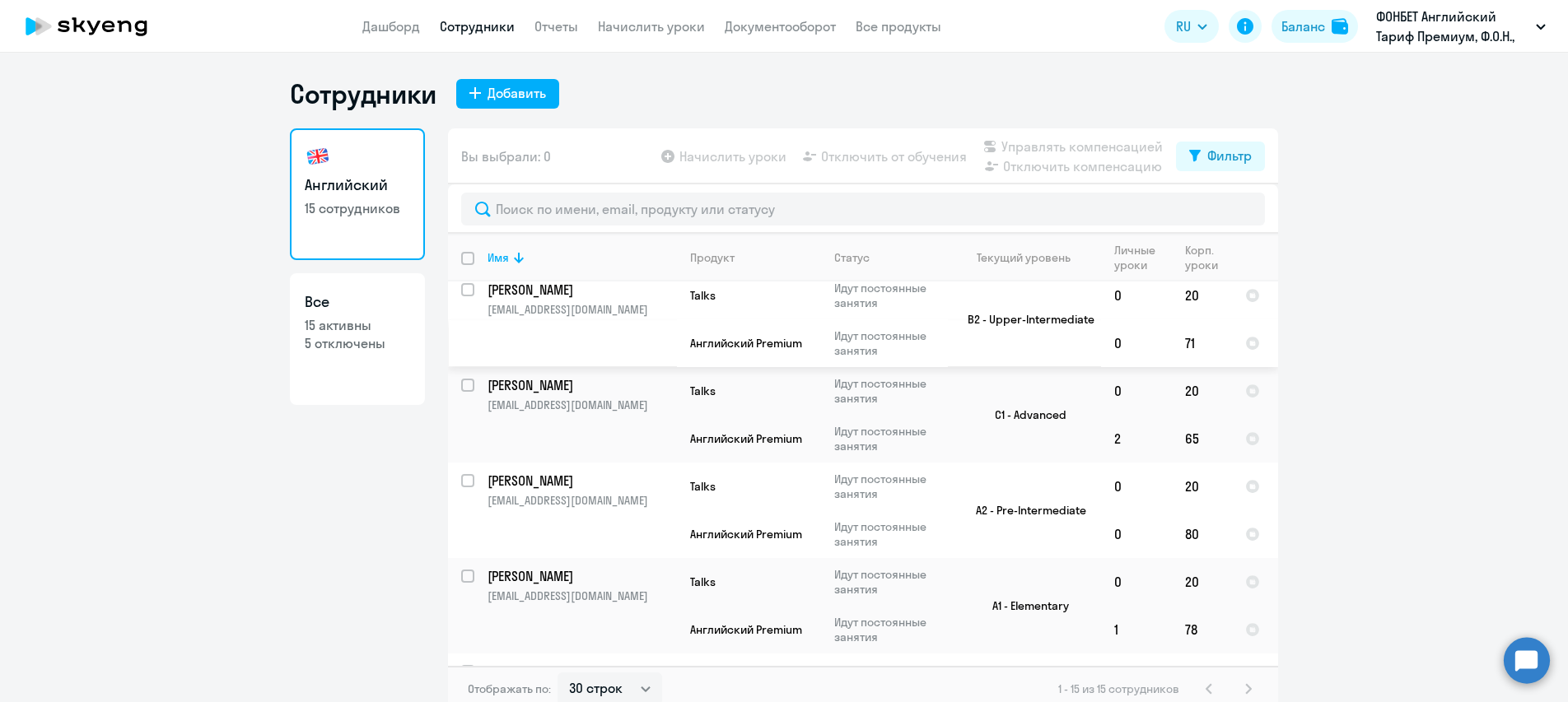
scroll to position [824, 0]
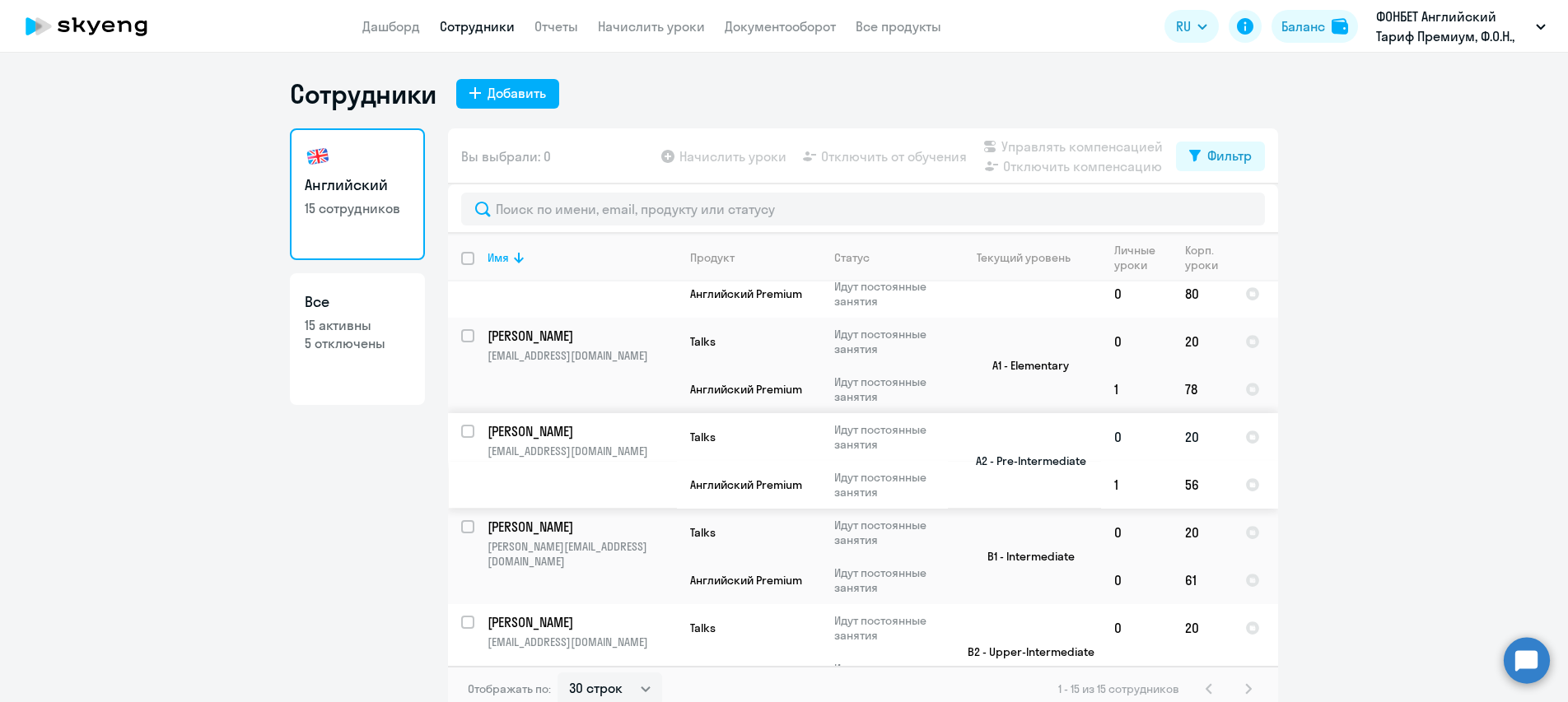
click at [510, 432] on p "[PERSON_NAME]" at bounding box center [580, 431] width 186 height 18
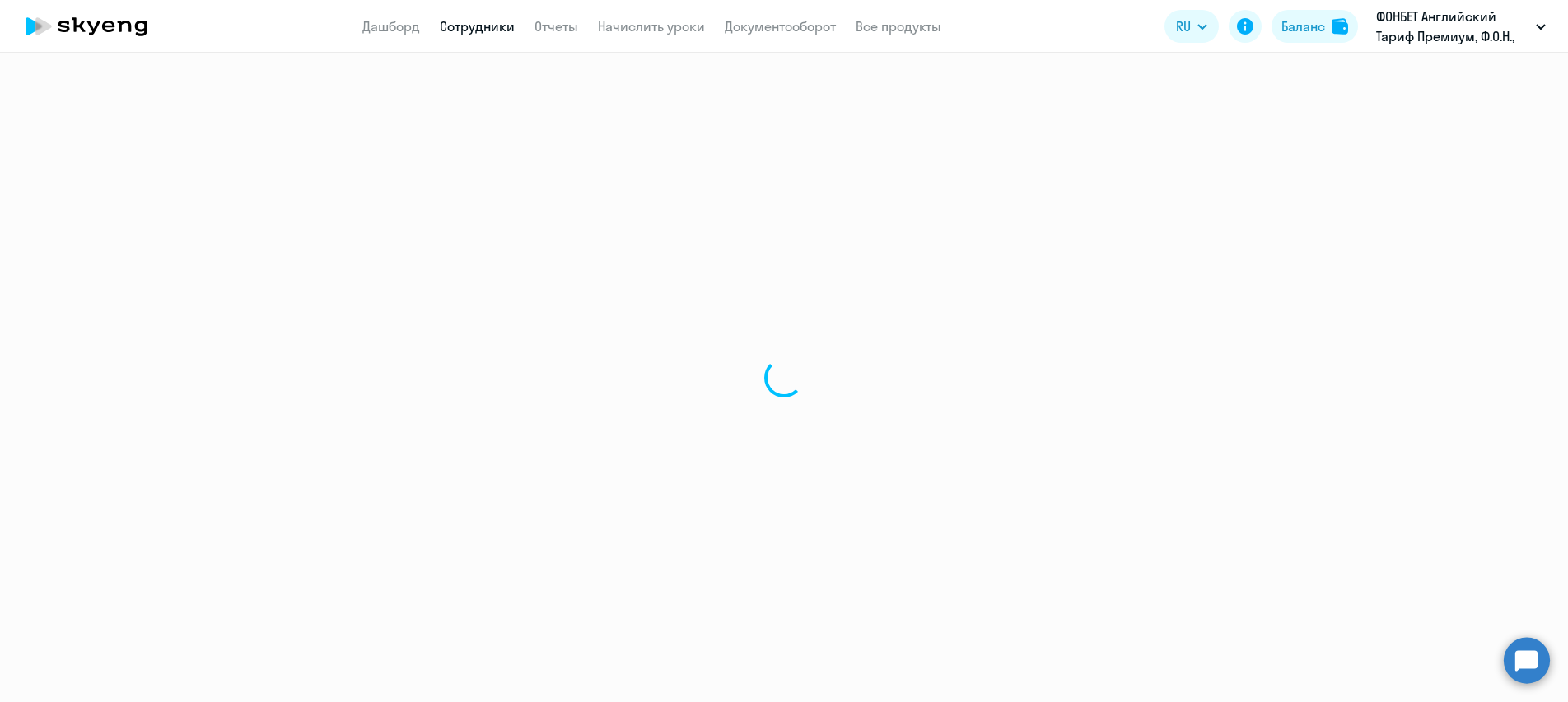
select select "english"
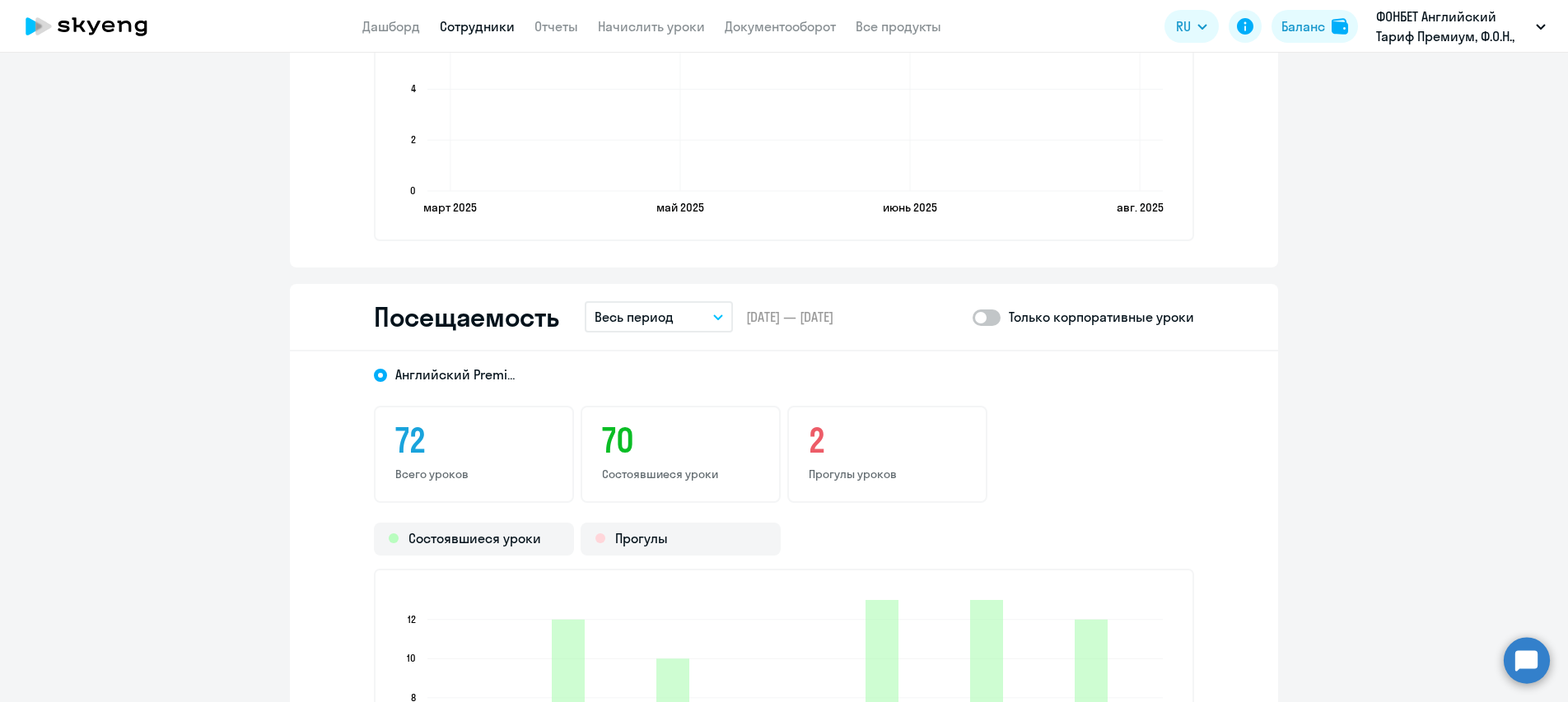
scroll to position [1976, 0]
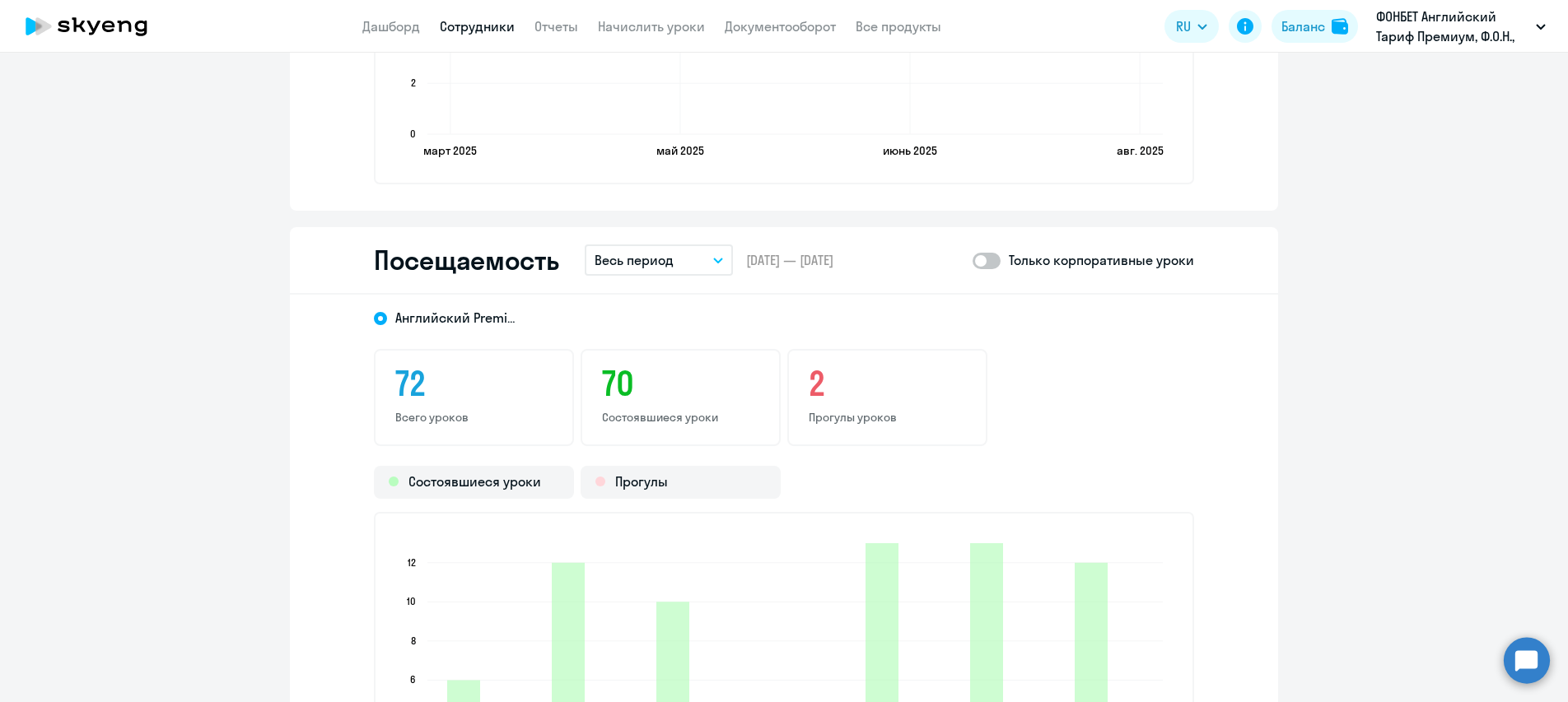
click at [715, 262] on icon "button" at bounding box center [717, 261] width 10 height 6
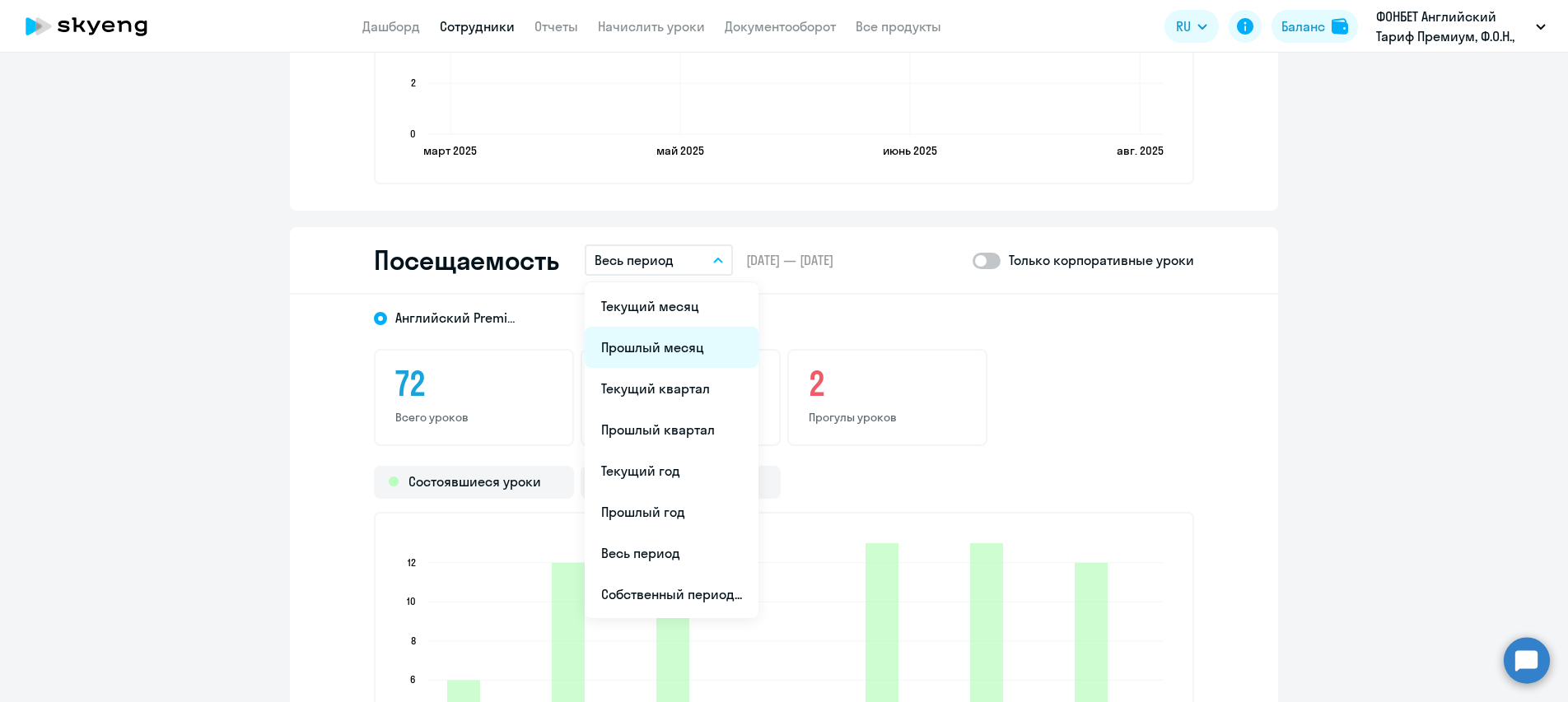
click at [622, 343] on li "Прошлый месяц" at bounding box center [672, 347] width 174 height 41
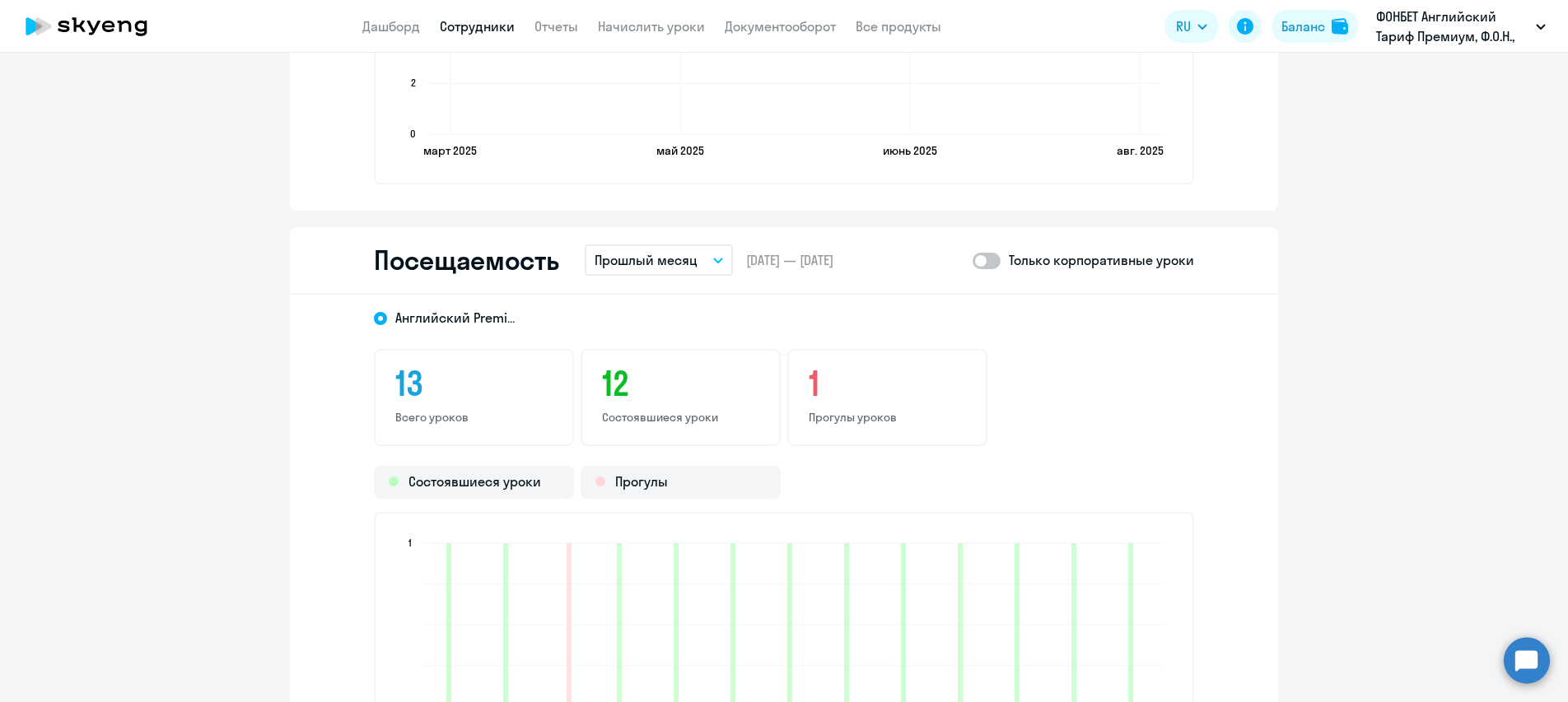
click at [988, 259] on span at bounding box center [987, 261] width 28 height 17
click at [973, 260] on input "checkbox" at bounding box center [972, 260] width 1 height 1
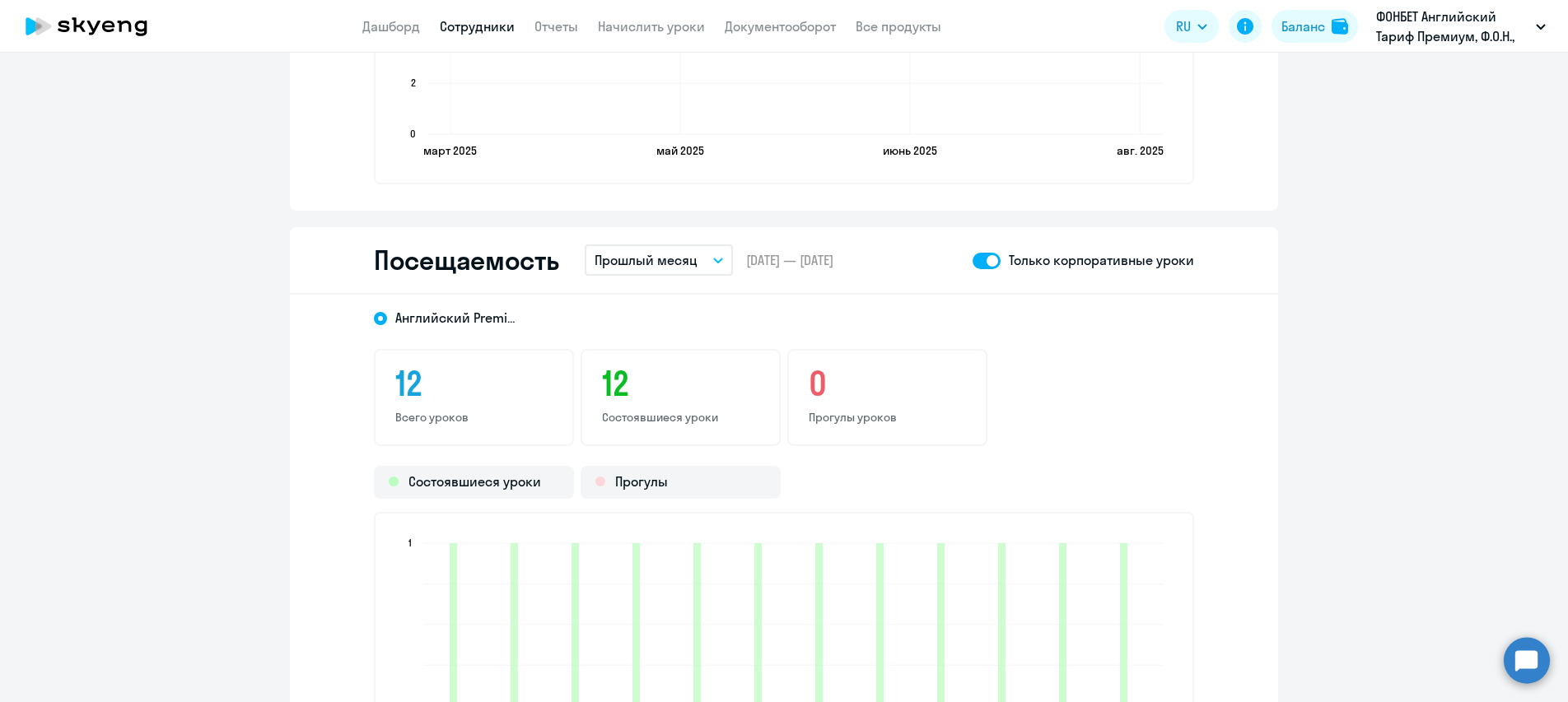
click at [974, 262] on span at bounding box center [987, 261] width 28 height 17
click at [973, 261] on input "checkbox" at bounding box center [972, 260] width 1 height 1
checkbox input "false"
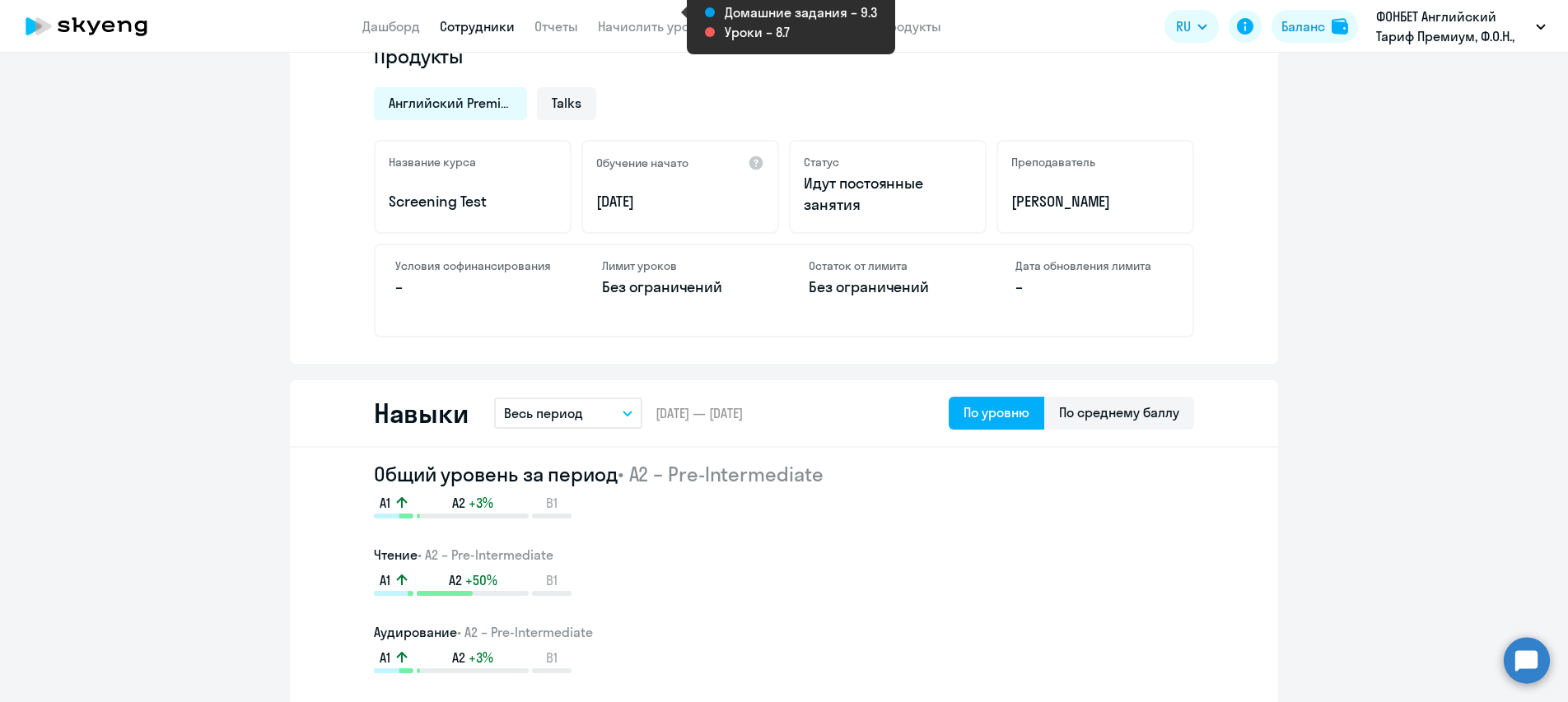
scroll to position [576, 0]
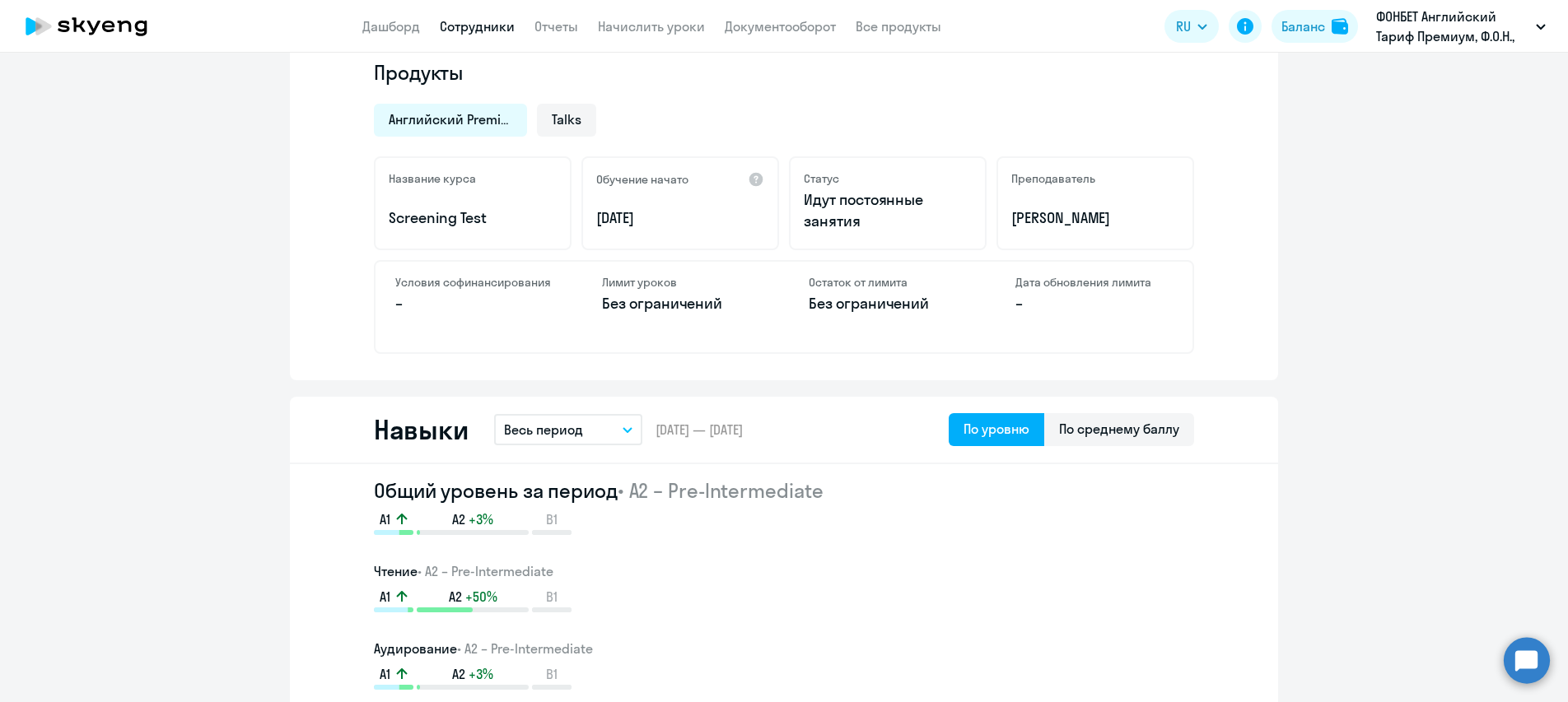
click at [492, 26] on link "Сотрудники" at bounding box center [477, 26] width 75 height 17
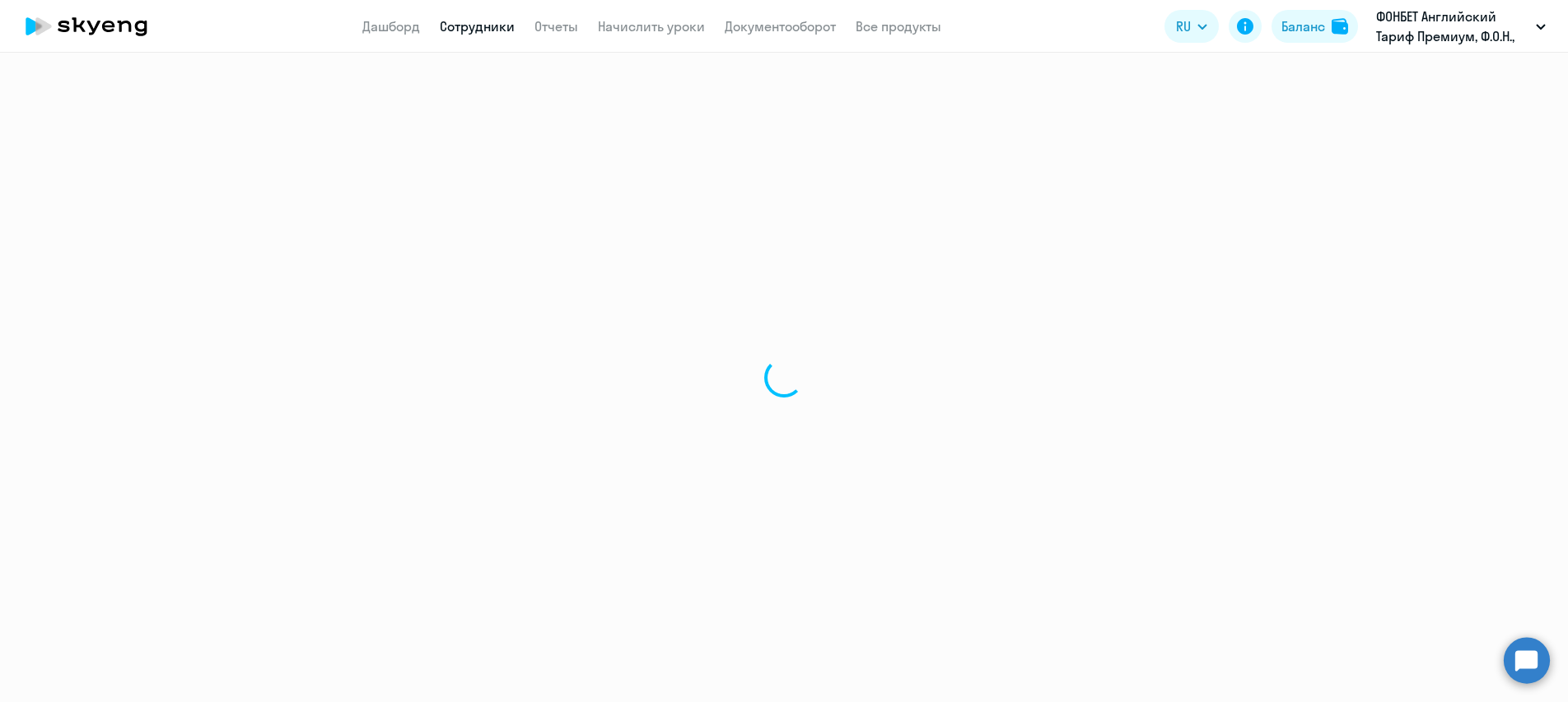
select select "30"
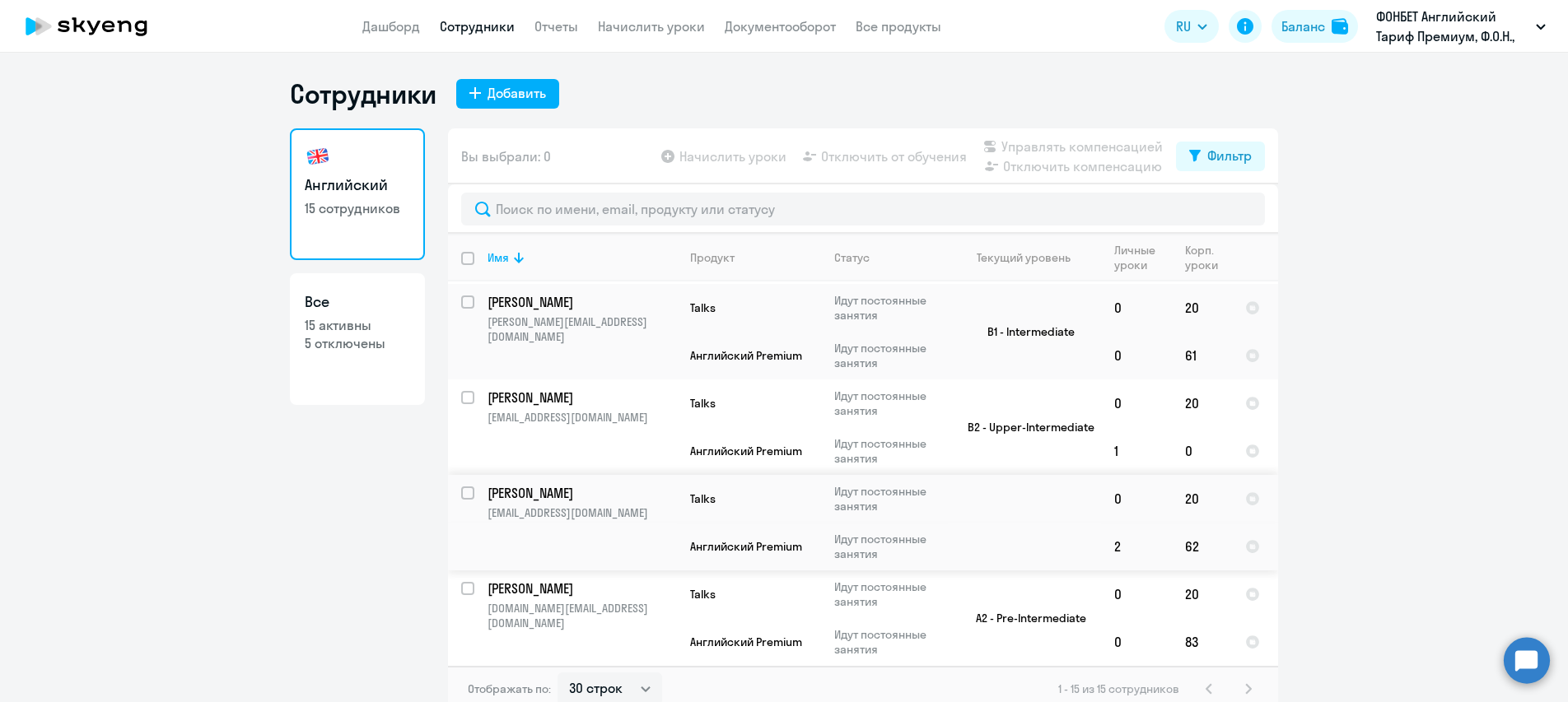
scroll to position [10, 0]
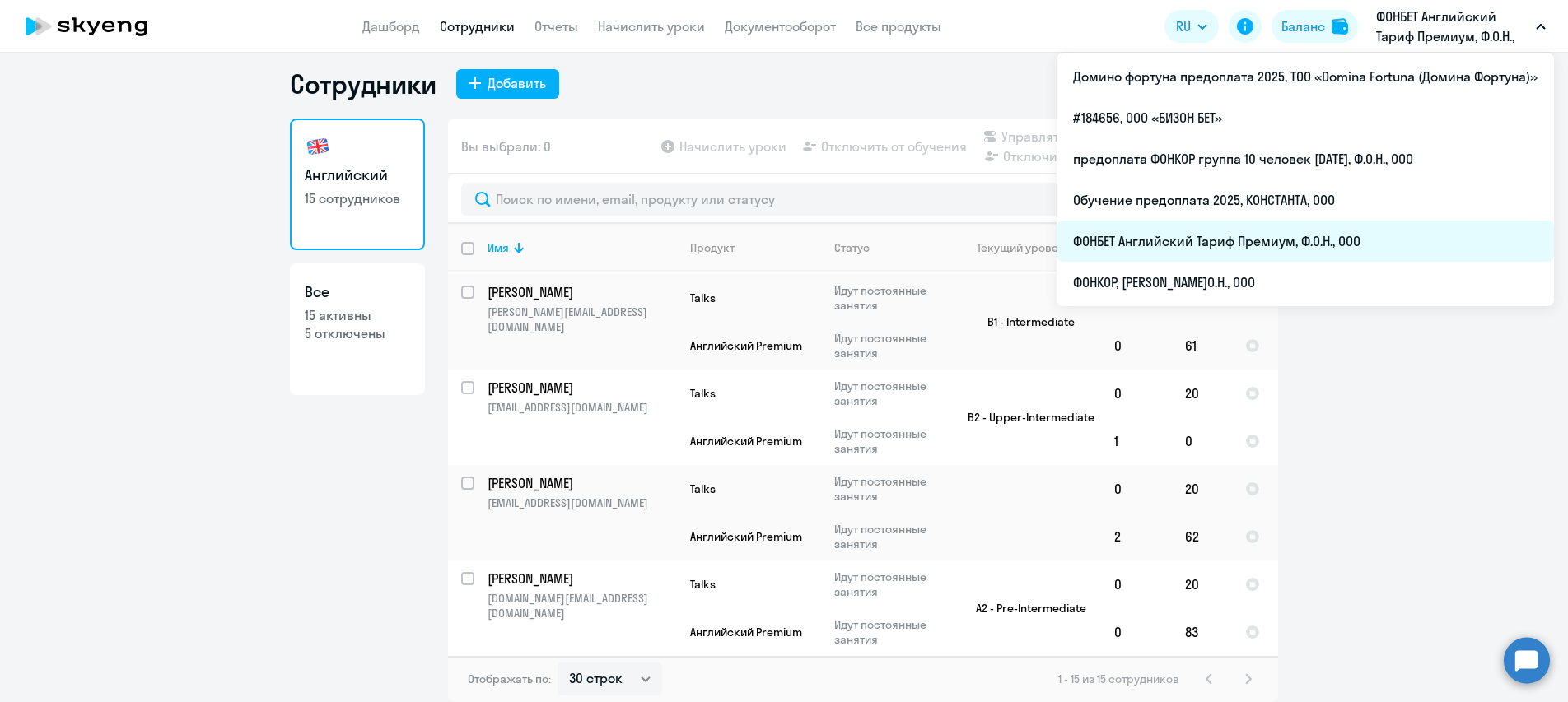
click at [1268, 238] on li "ФОНБЕТ Английский Тариф Премиум, Ф.О.Н., ООО" at bounding box center [1305, 240] width 497 height 41
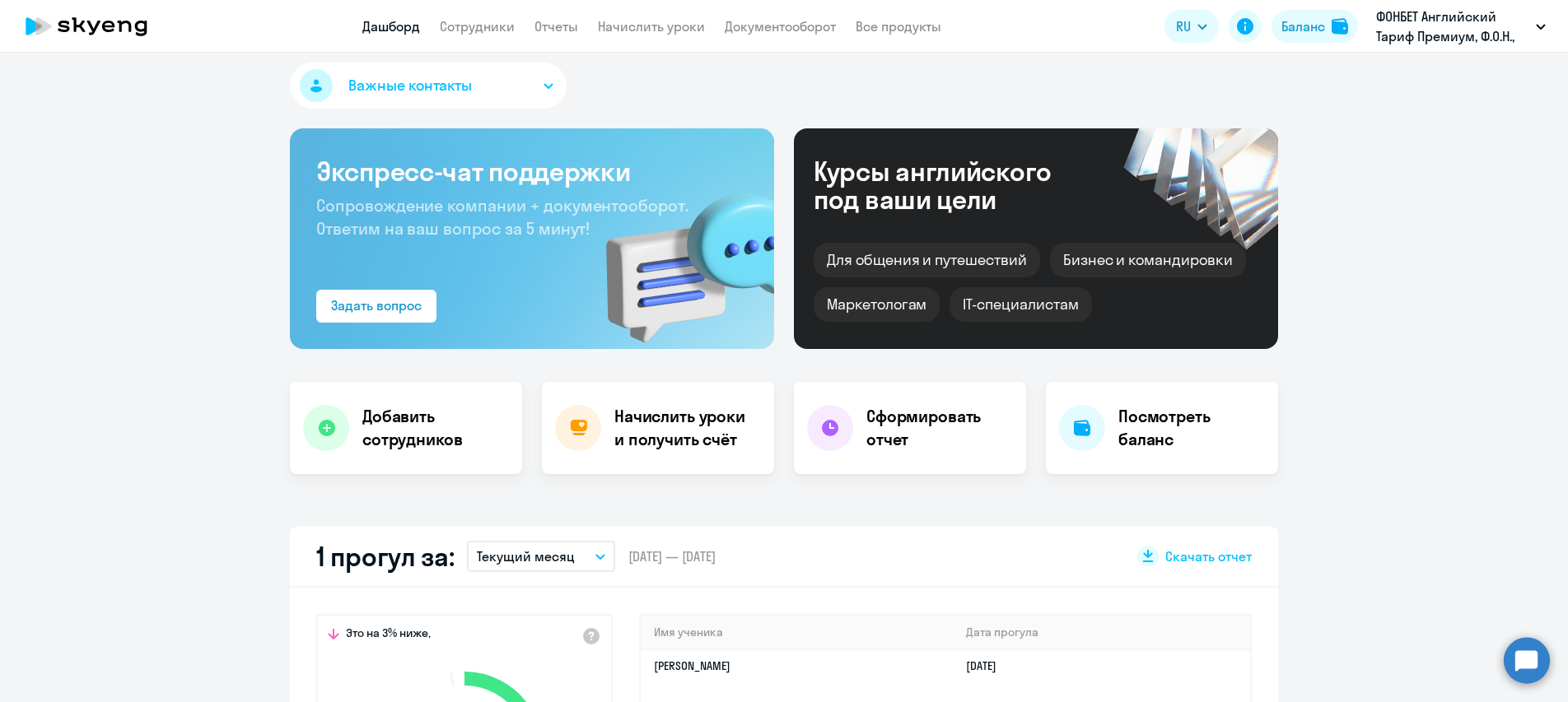
select select "30"
click at [457, 23] on link "Сотрудники" at bounding box center [477, 26] width 75 height 17
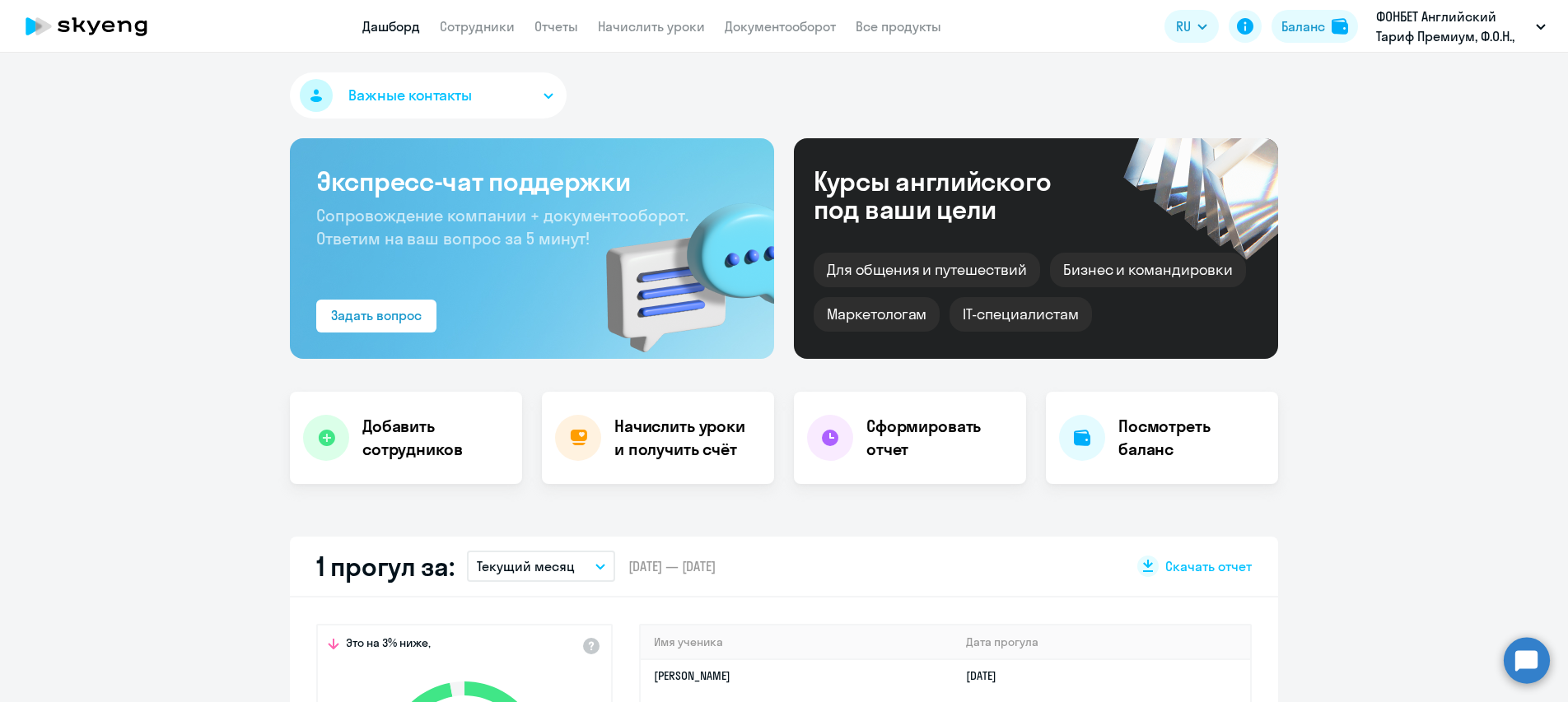
select select "30"
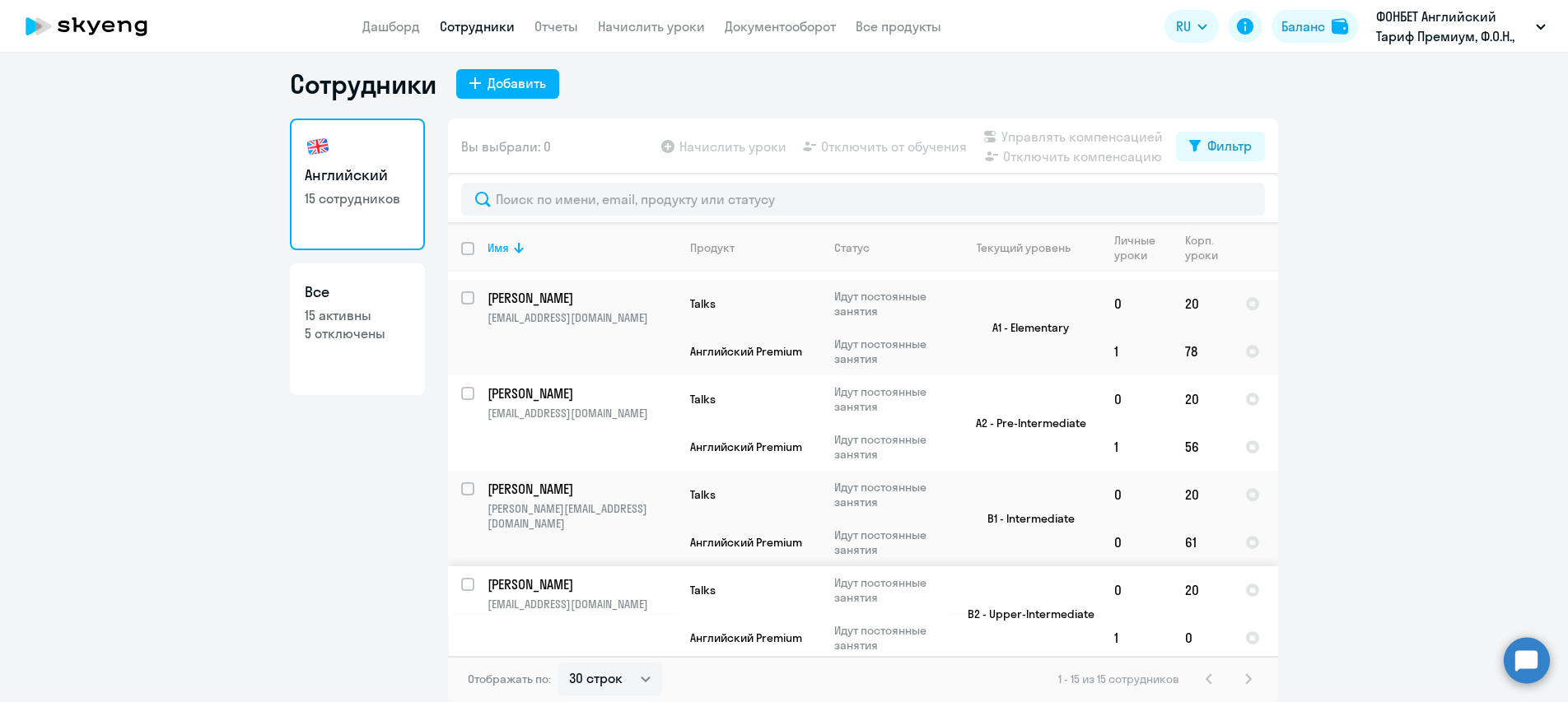
scroll to position [801, 0]
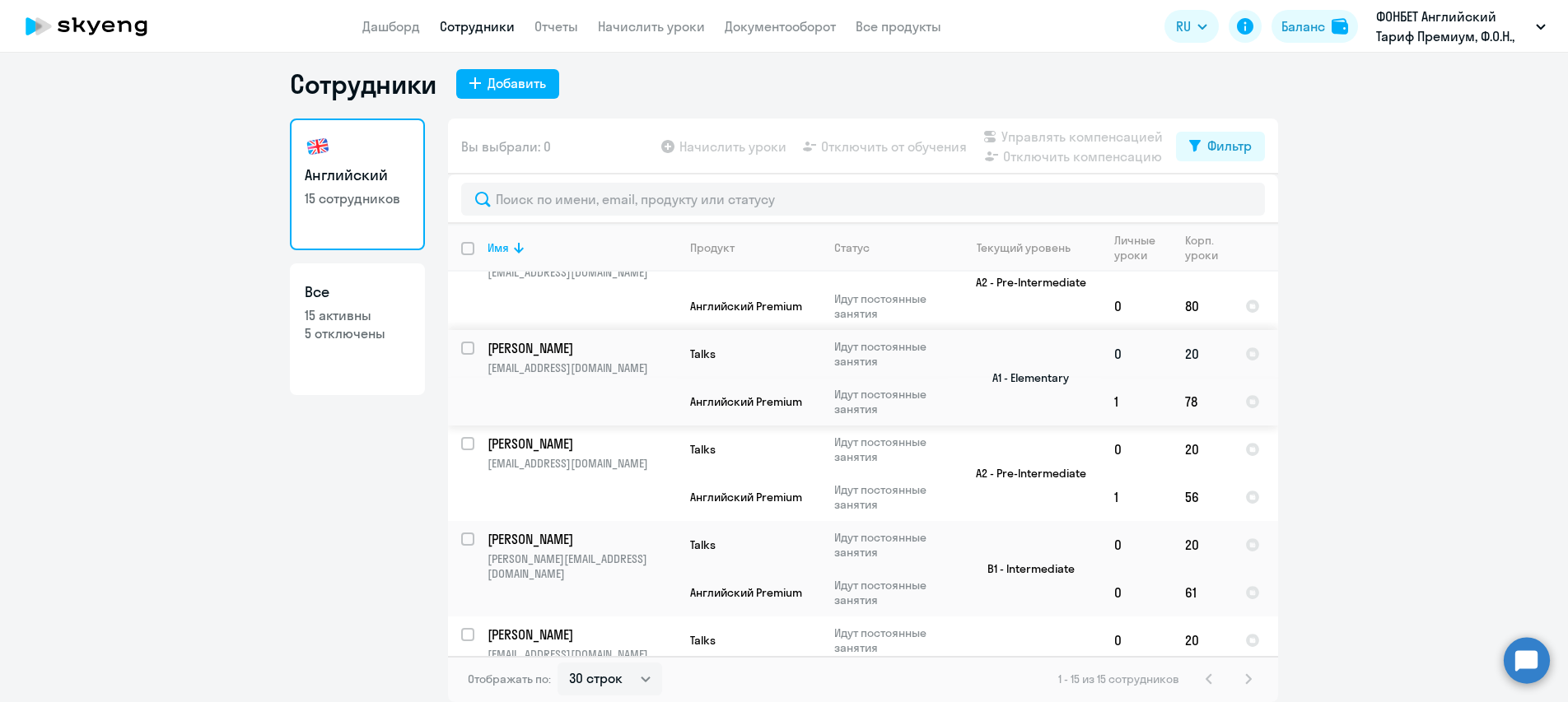
click at [560, 354] on p "[PERSON_NAME]" at bounding box center [580, 348] width 186 height 18
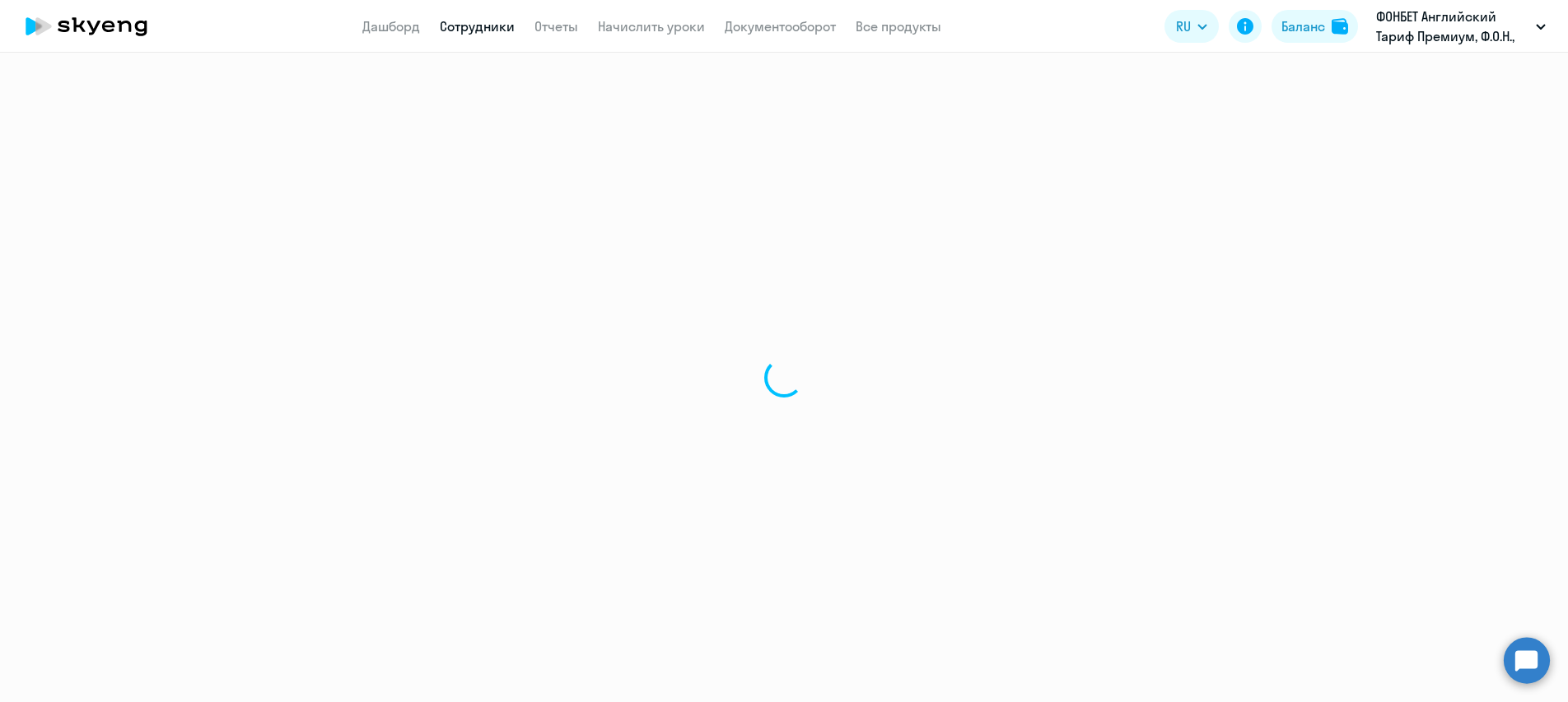
select select "english"
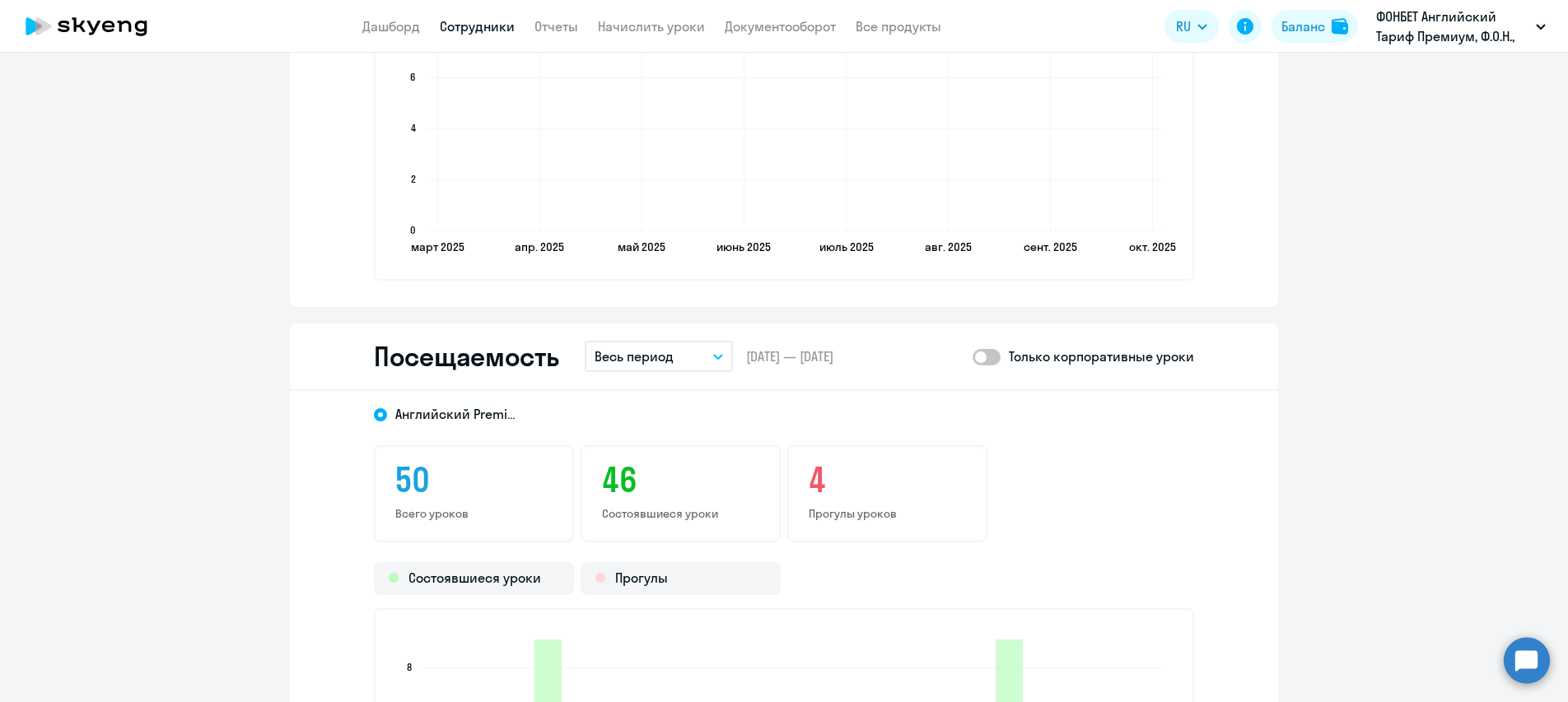
scroll to position [1893, 0]
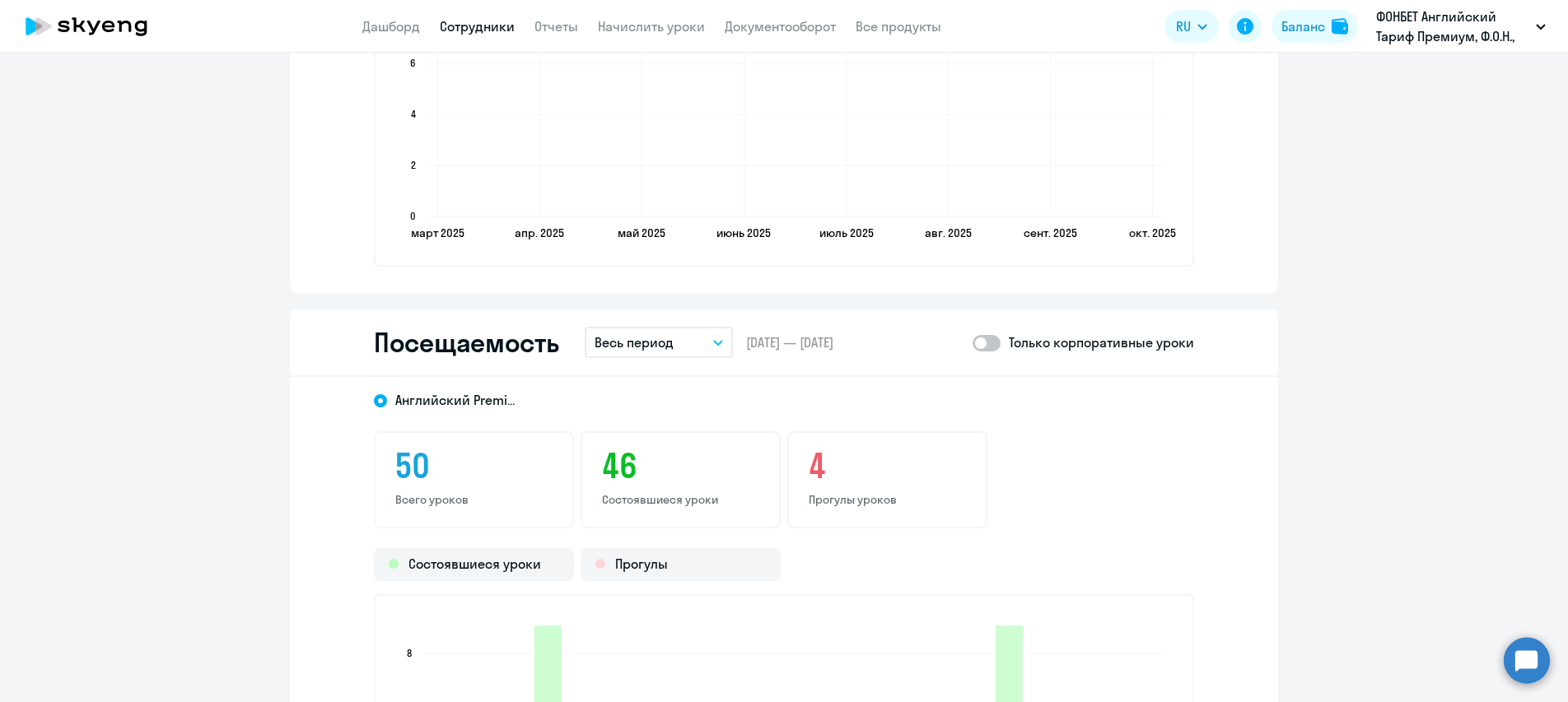
click at [707, 345] on button "Весь период" at bounding box center [659, 343] width 148 height 32
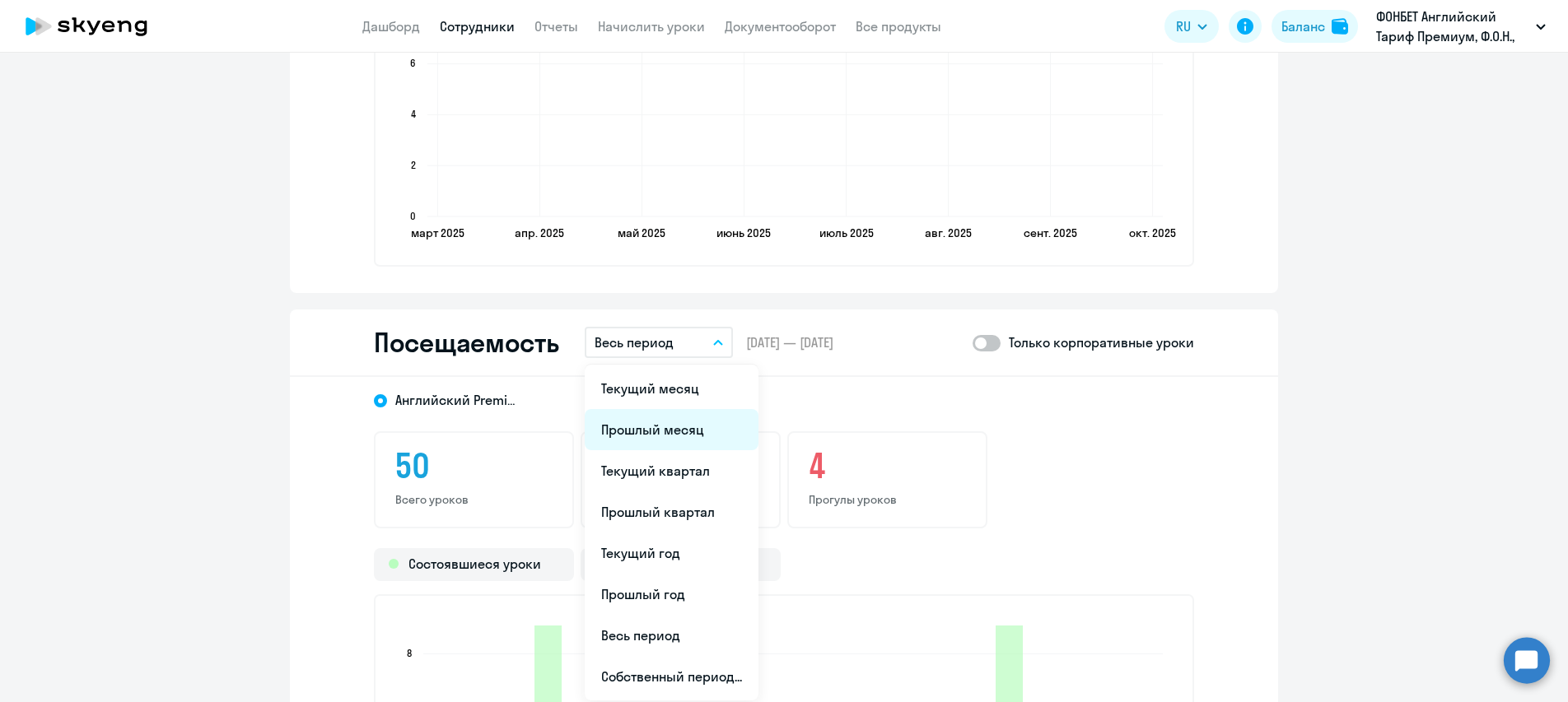
click at [629, 422] on li "Прошлый месяц" at bounding box center [672, 429] width 174 height 41
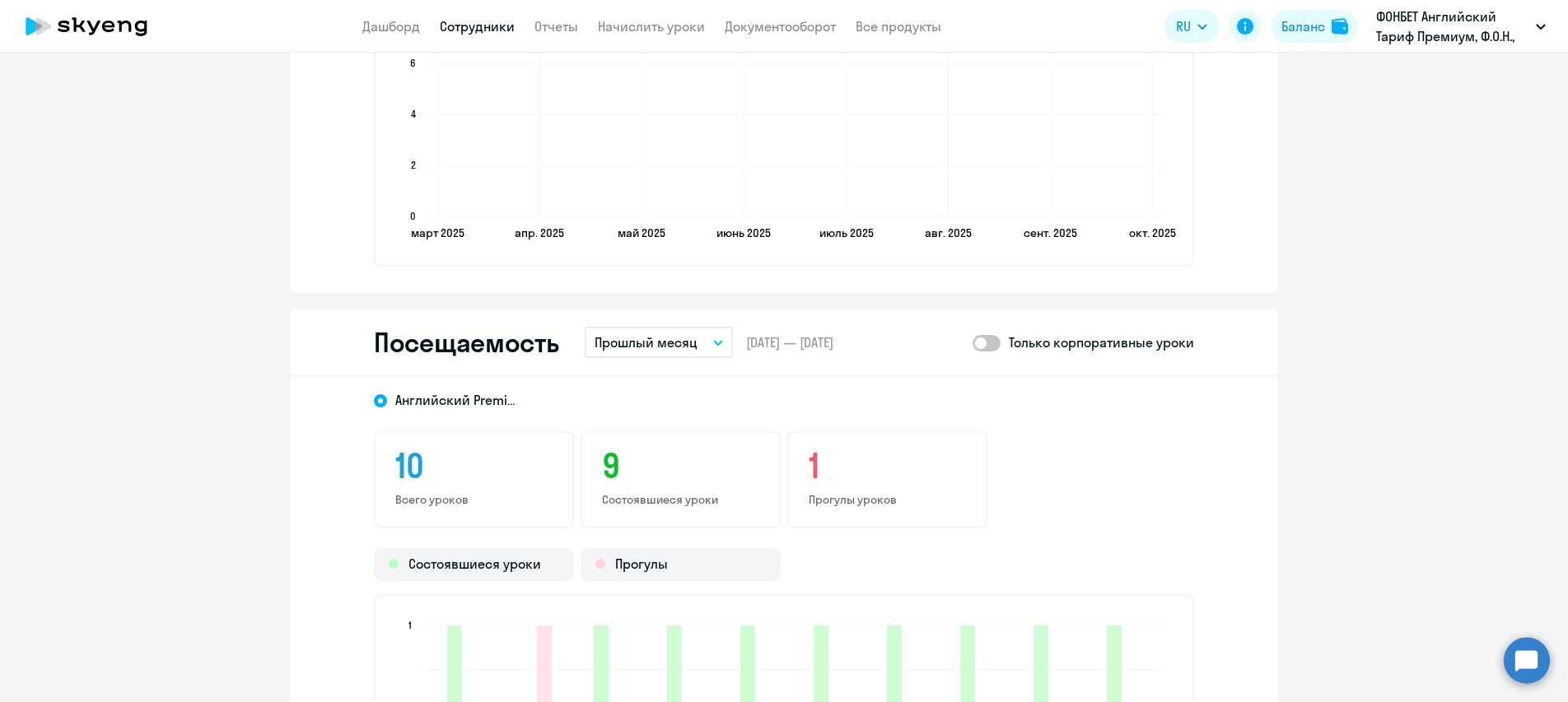
click at [992, 346] on span at bounding box center [987, 343] width 28 height 17
click at [973, 344] on input "checkbox" at bounding box center [972, 343] width 1 height 1
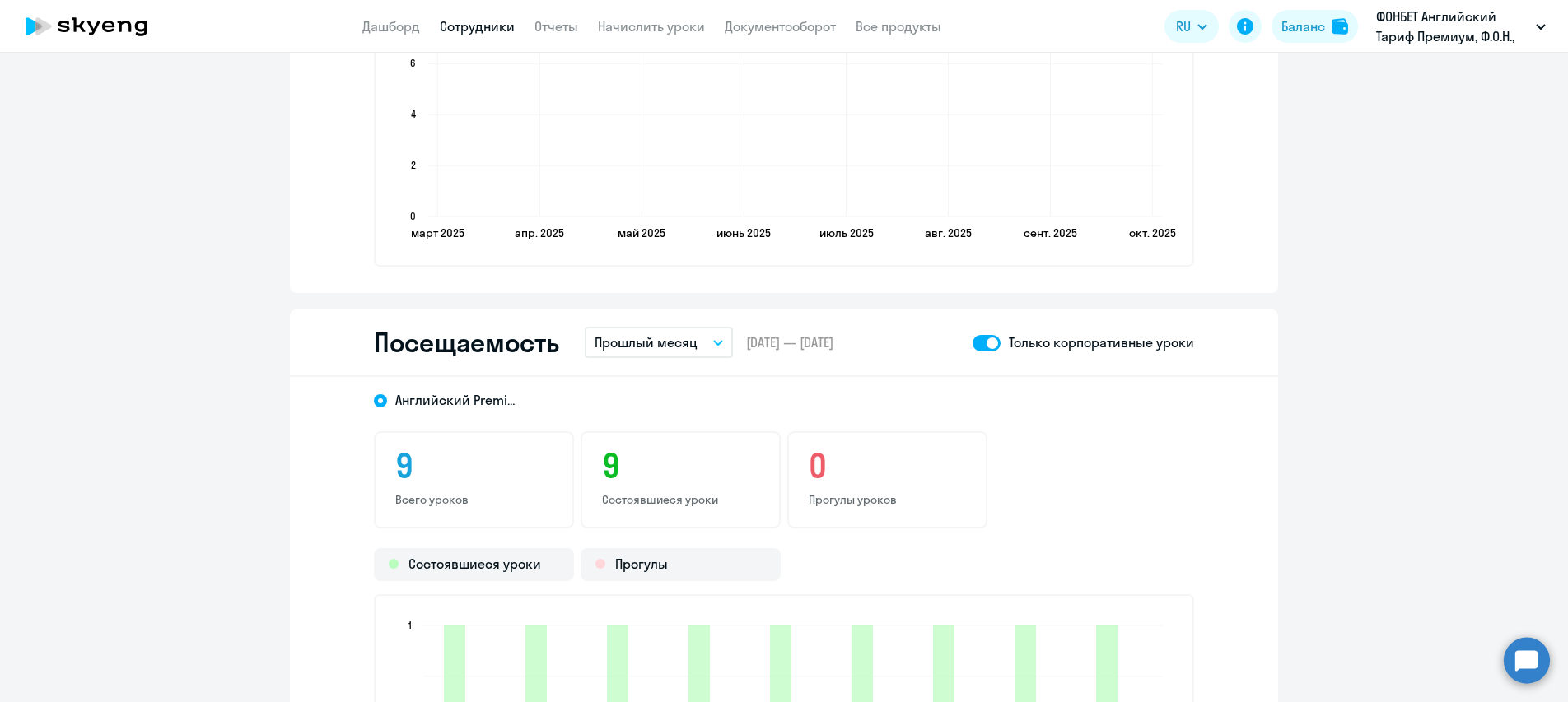
click at [973, 341] on span at bounding box center [987, 343] width 28 height 17
click at [972, 343] on input "checkbox" at bounding box center [972, 343] width 1 height 1
checkbox input "false"
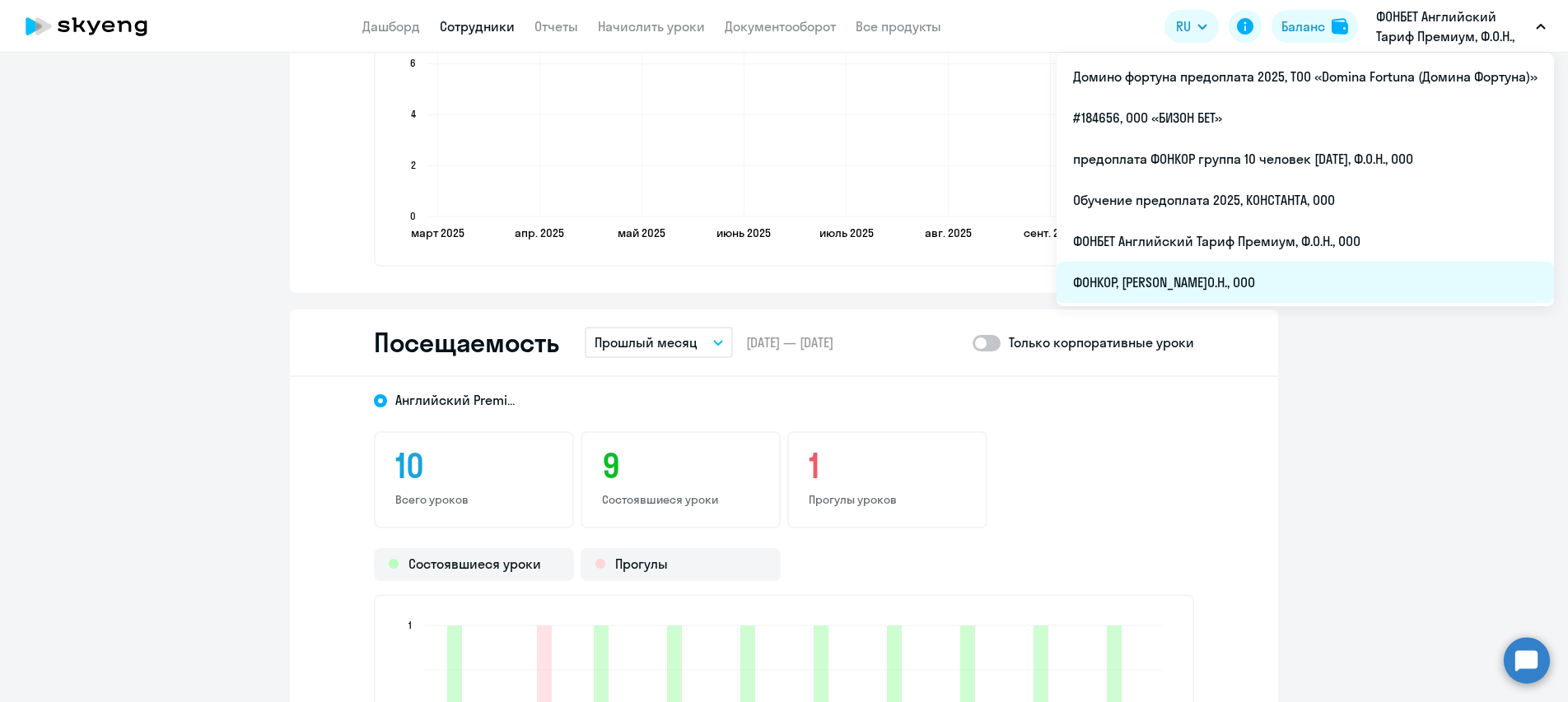
click at [1156, 273] on li "ФОНКОР, [PERSON_NAME]О.Н., ООО" at bounding box center [1305, 282] width 497 height 41
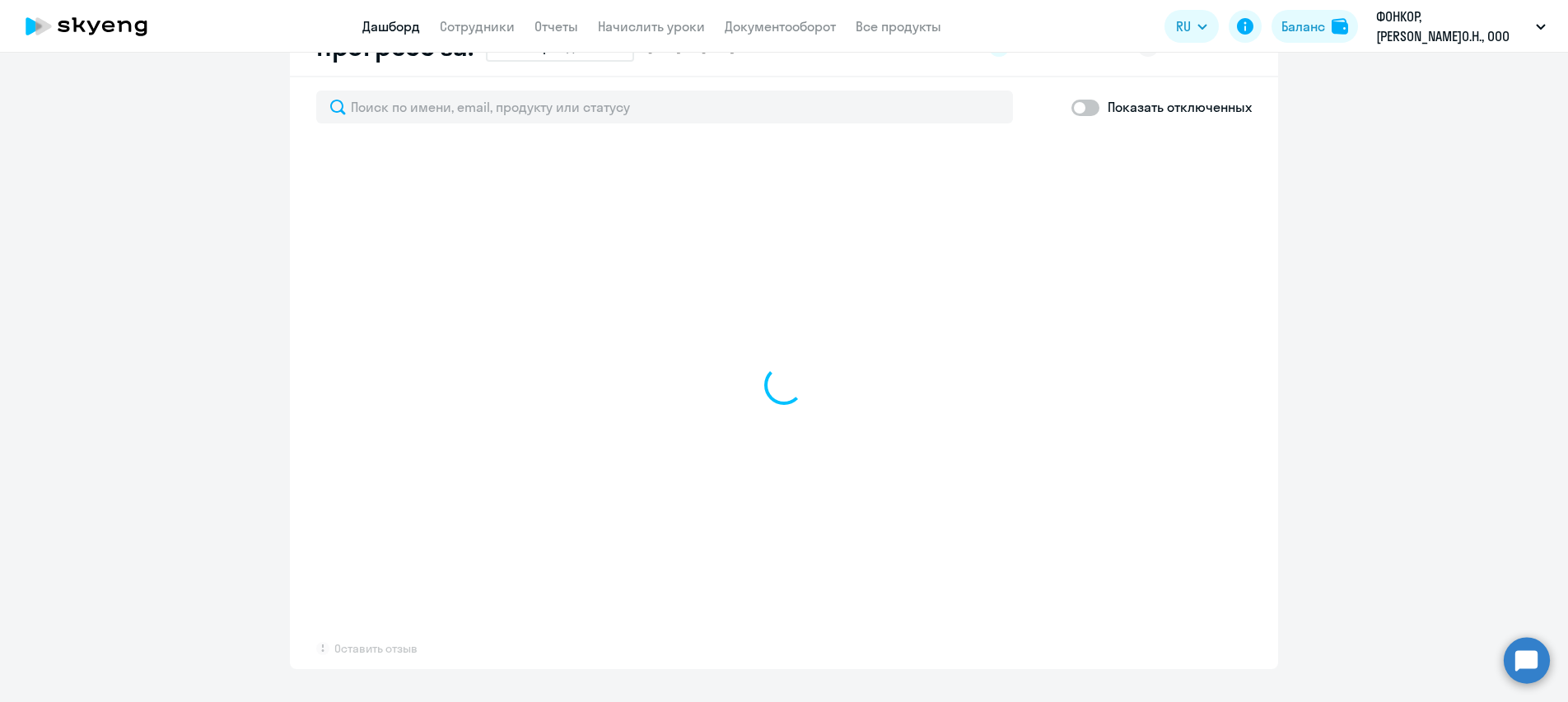
scroll to position [987, 0]
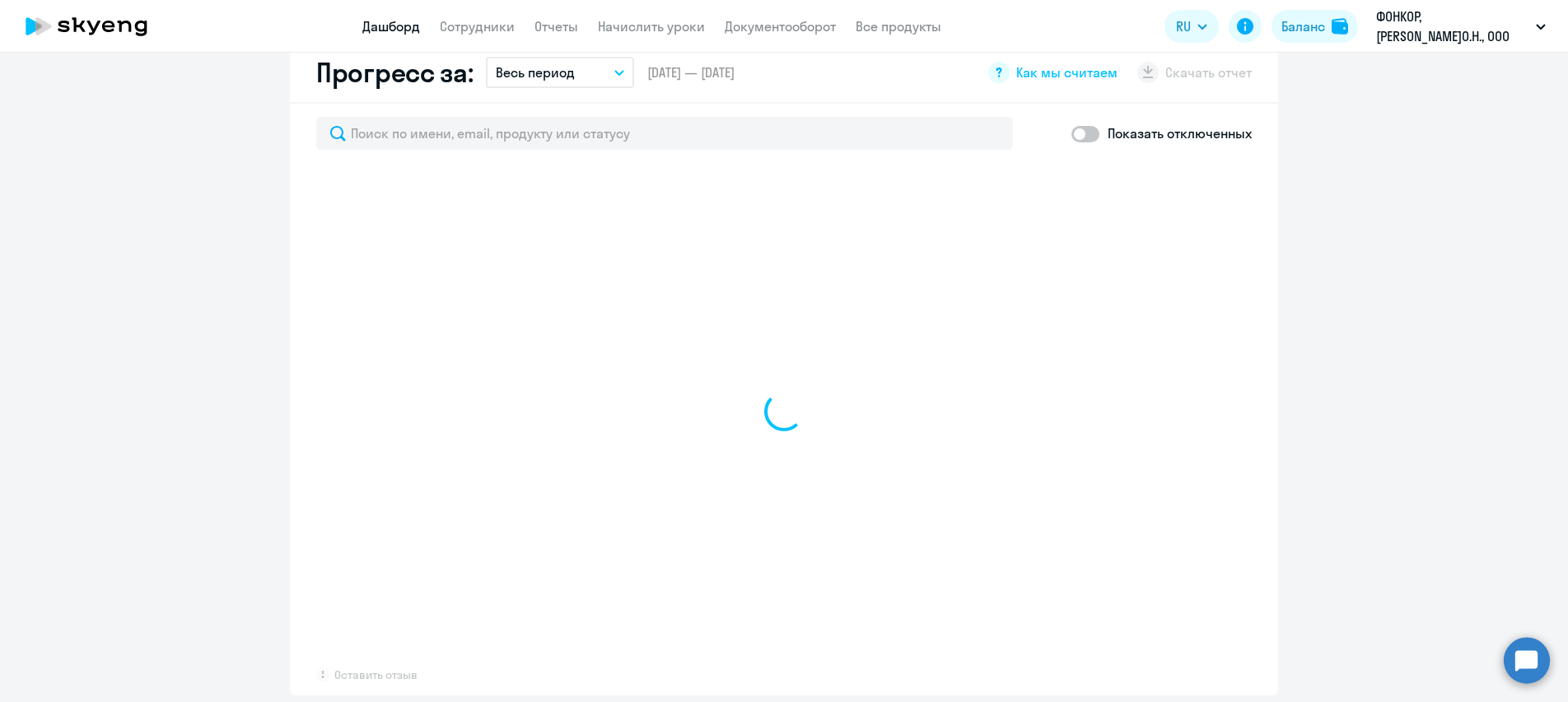
select select "30"
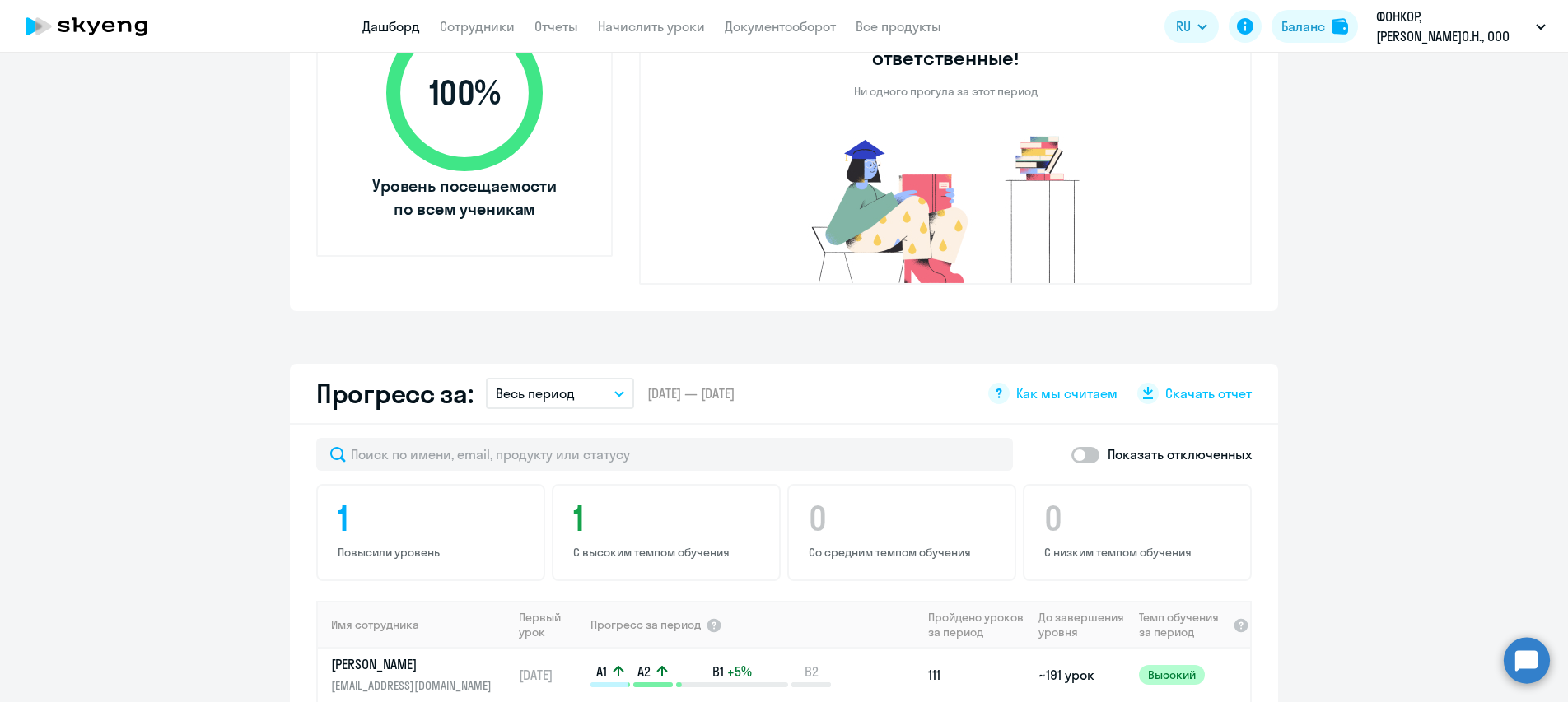
scroll to position [659, 0]
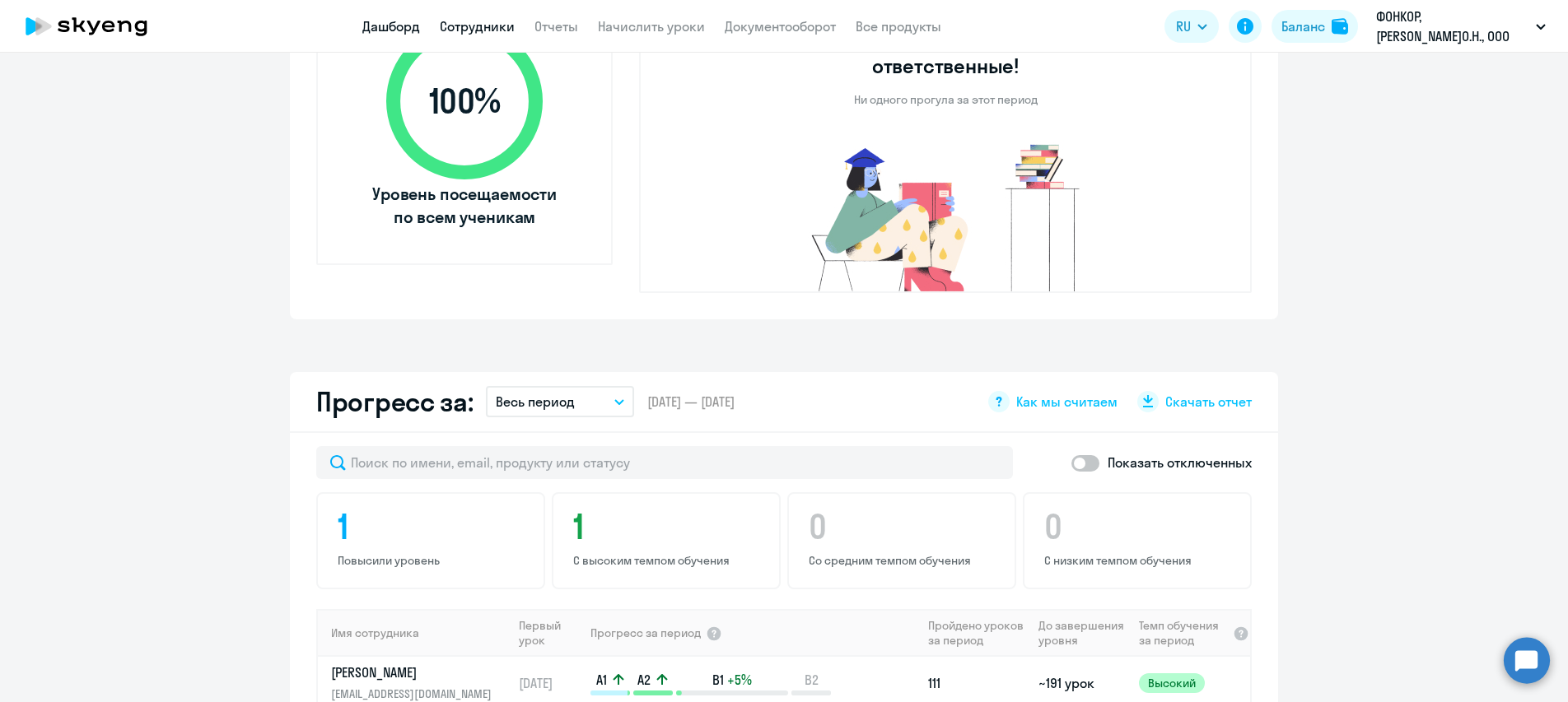
click at [515, 20] on link "Сотрудники" at bounding box center [477, 26] width 75 height 17
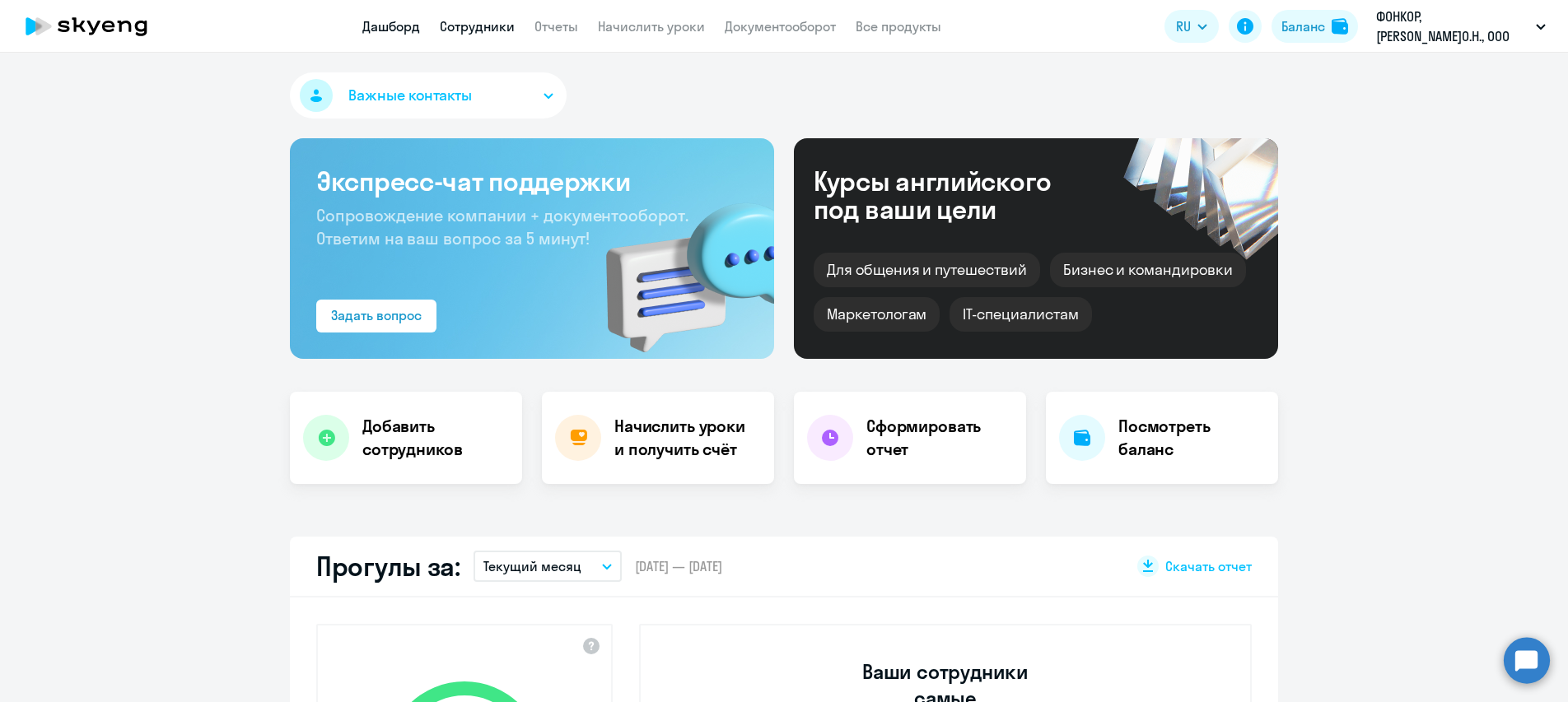
select select "30"
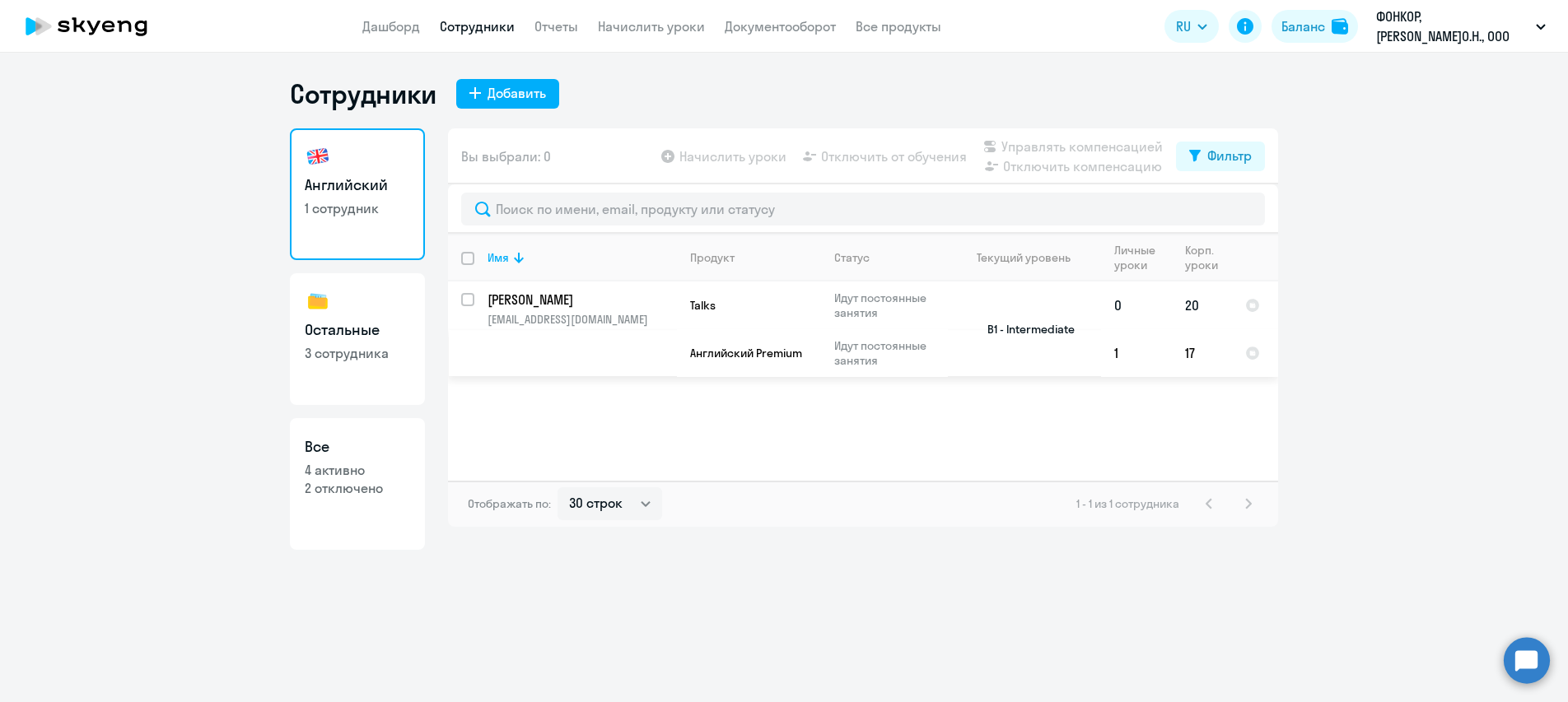
click at [583, 294] on p "[PERSON_NAME]" at bounding box center [580, 299] width 186 height 18
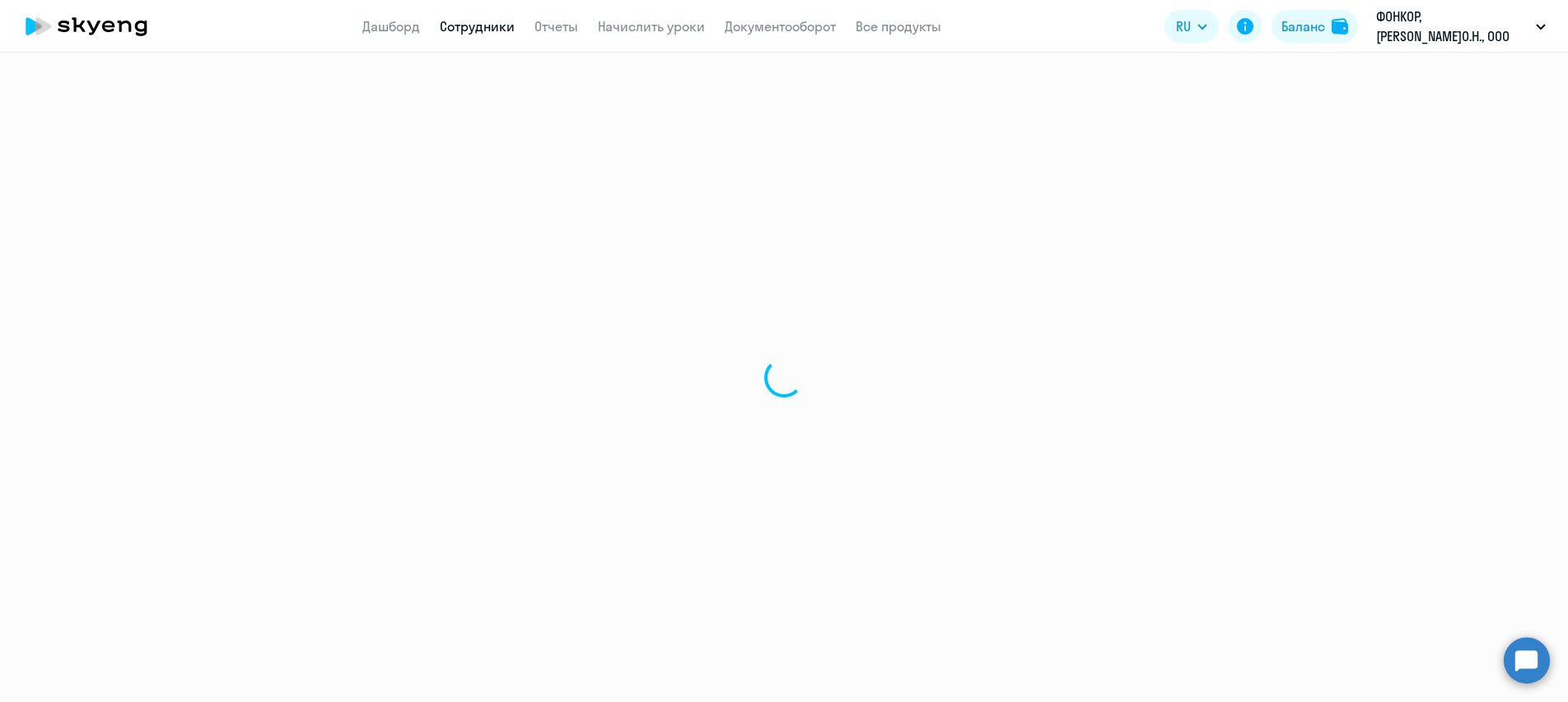
select select "english"
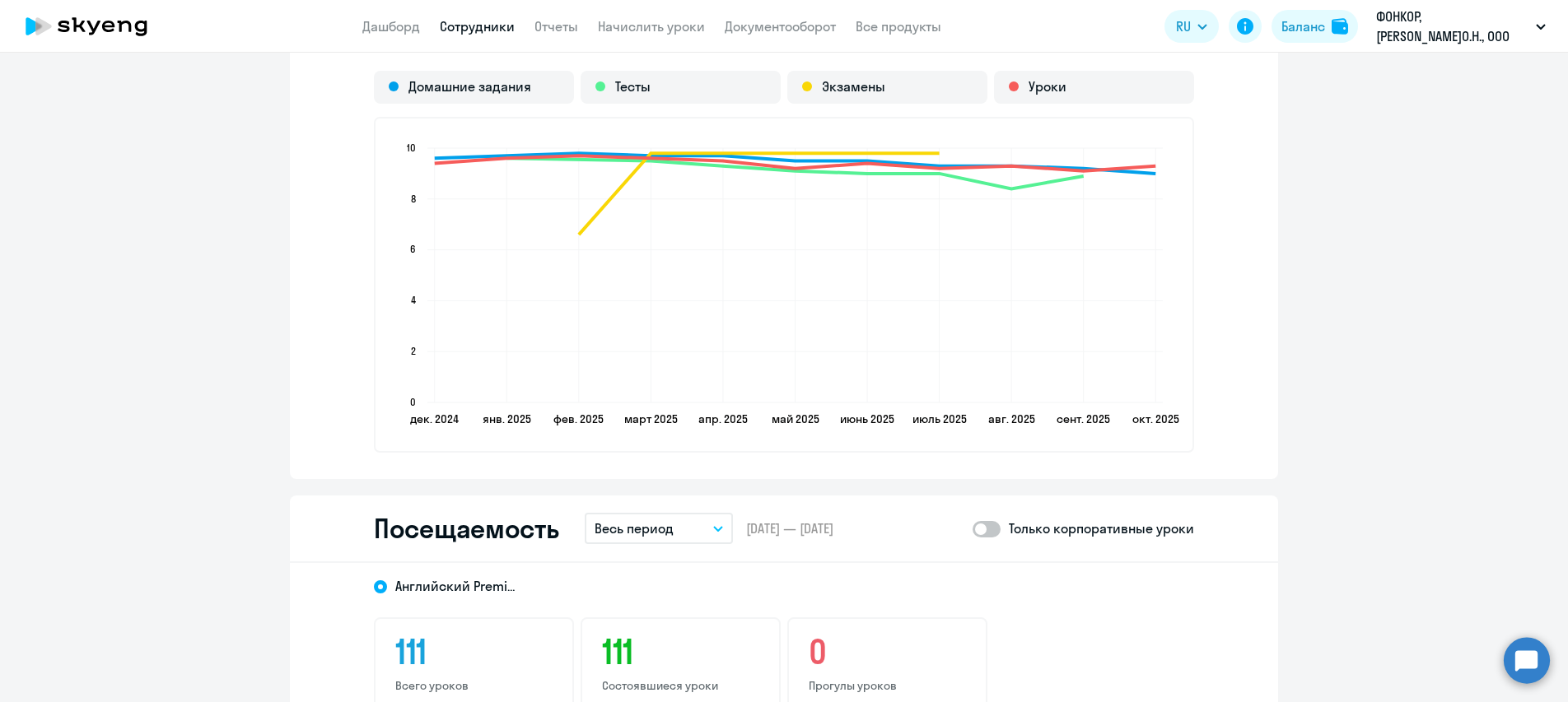
scroll to position [1728, 0]
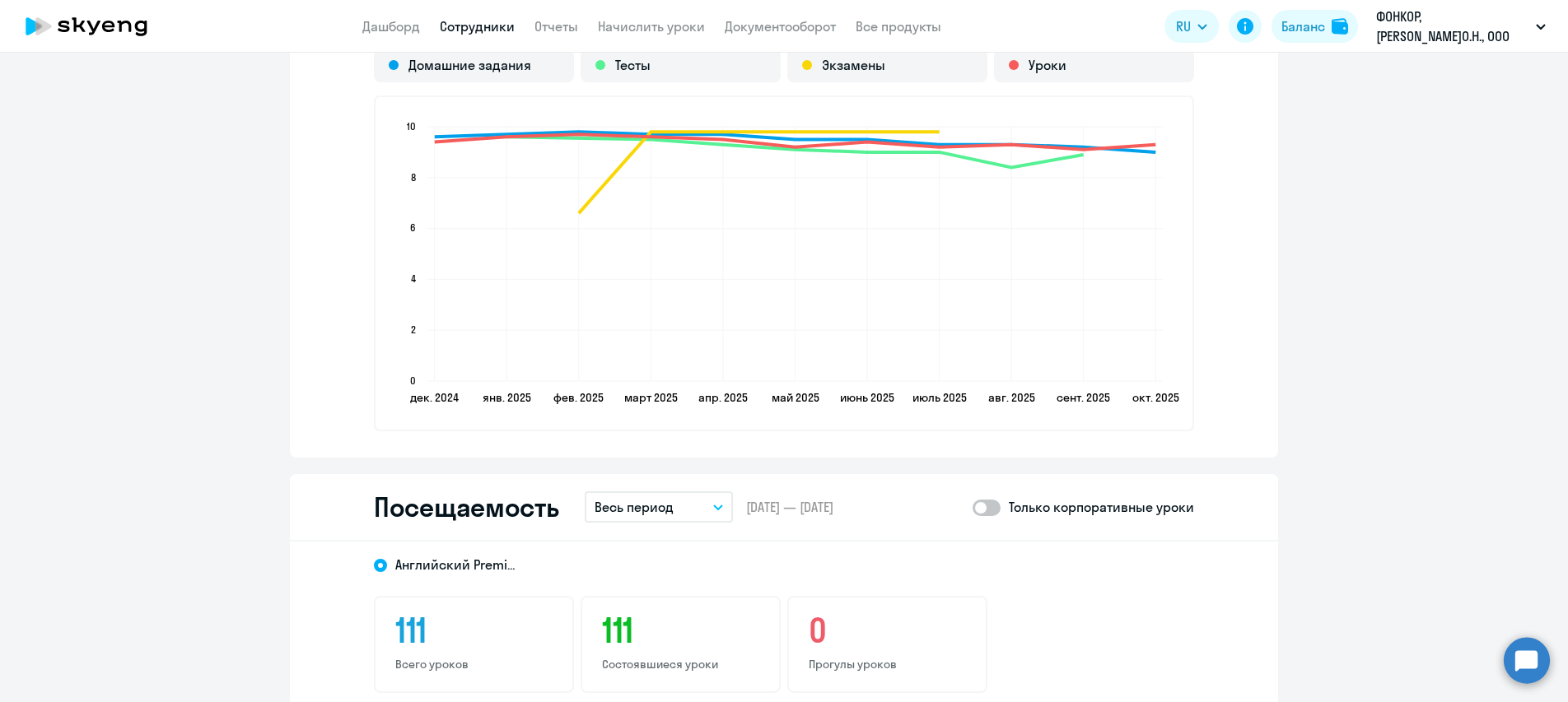
click at [714, 509] on icon "button" at bounding box center [717, 507] width 8 height 4
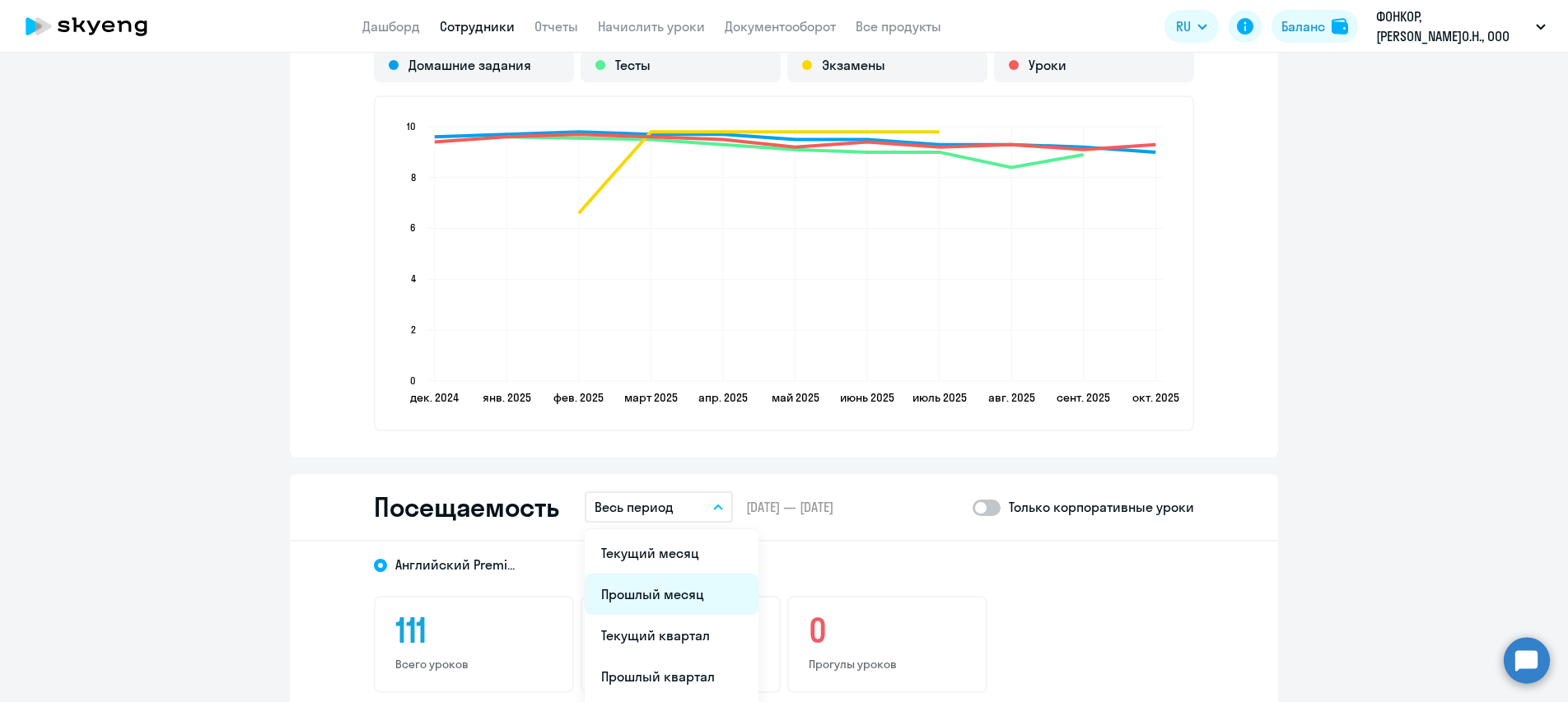
click at [622, 590] on li "Прошлый месяц" at bounding box center [672, 594] width 174 height 41
